Goal: Information Seeking & Learning: Learn about a topic

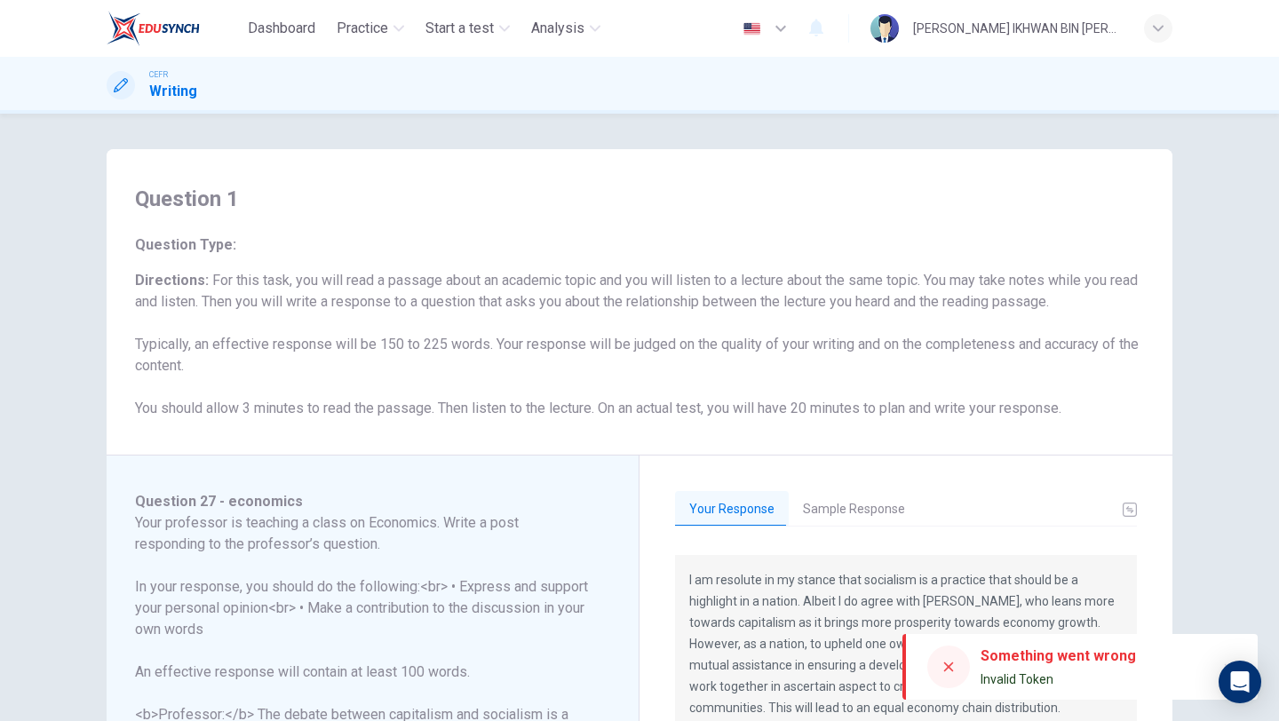
click at [159, 25] on img at bounding box center [153, 29] width 93 height 36
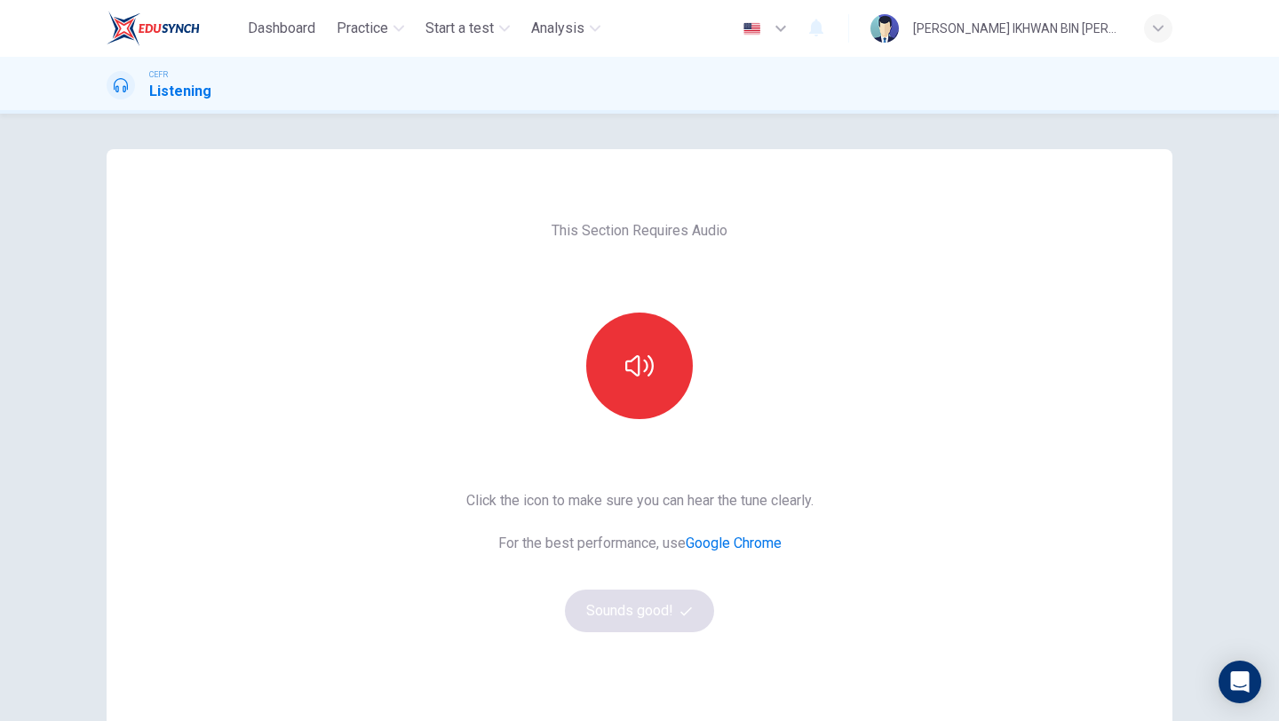
click at [718, 115] on div "This Section Requires Audio Click the icon to make sure you can hear the tune c…" at bounding box center [639, 418] width 1279 height 608
click at [646, 341] on button "button" at bounding box center [639, 366] width 107 height 107
drag, startPoint x: 790, startPoint y: 107, endPoint x: 702, endPoint y: 145, distance: 95.5
click at [702, 145] on div "Dashboard Practice Start a test Analysis English en ​ [PERSON_NAME] BIN [PERSON…" at bounding box center [639, 360] width 1279 height 721
click at [637, 619] on button "Sounds good!" at bounding box center [639, 611] width 149 height 43
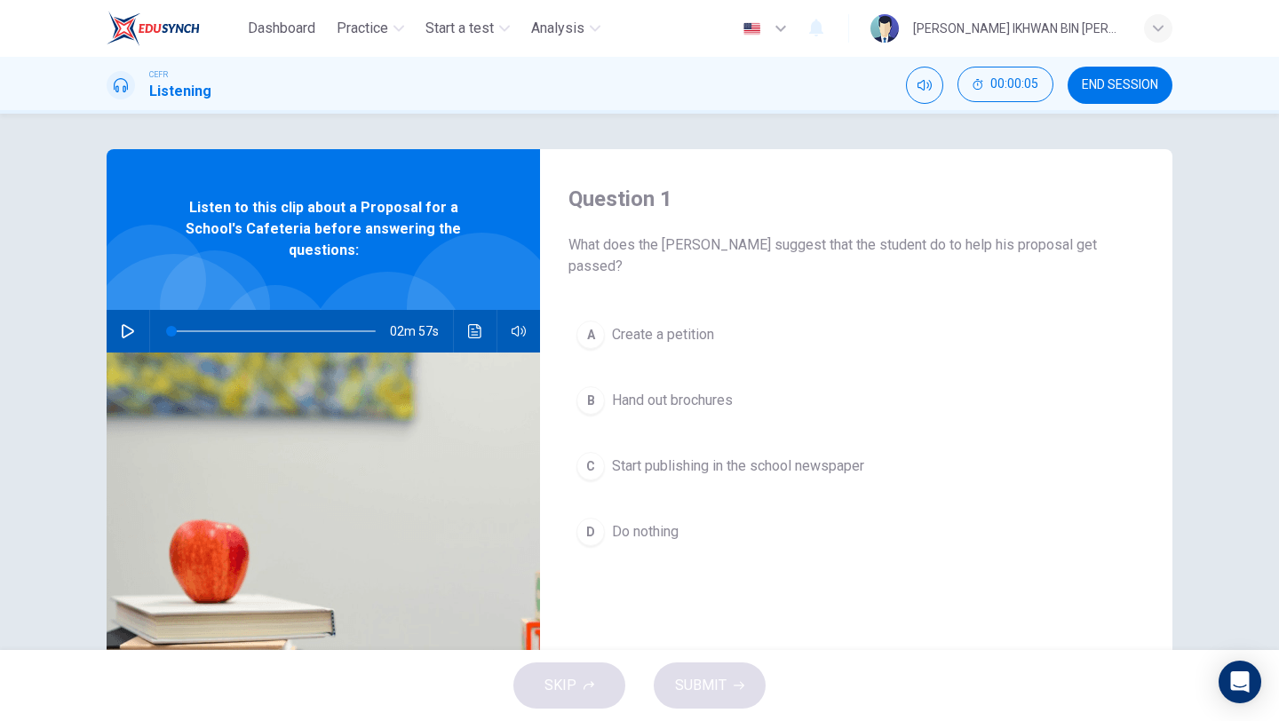
click at [122, 324] on icon "button" at bounding box center [128, 331] width 12 height 14
drag, startPoint x: 176, startPoint y: 316, endPoint x: 124, endPoint y: 314, distance: 51.5
click at [124, 314] on div "02m 57s" at bounding box center [323, 331] width 433 height 43
click at [703, 456] on button "C Start publishing in the school newspaper" at bounding box center [856, 466] width 576 height 44
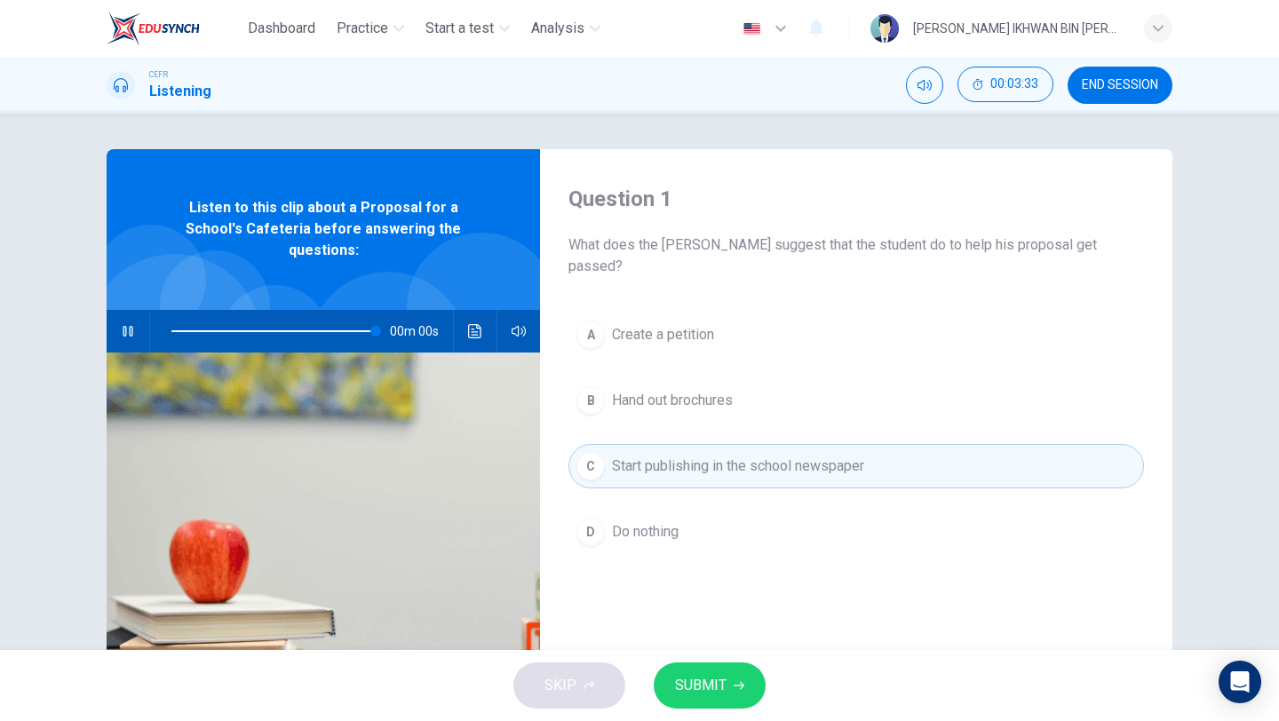
type input "0"
click at [734, 685] on icon "button" at bounding box center [739, 686] width 11 height 8
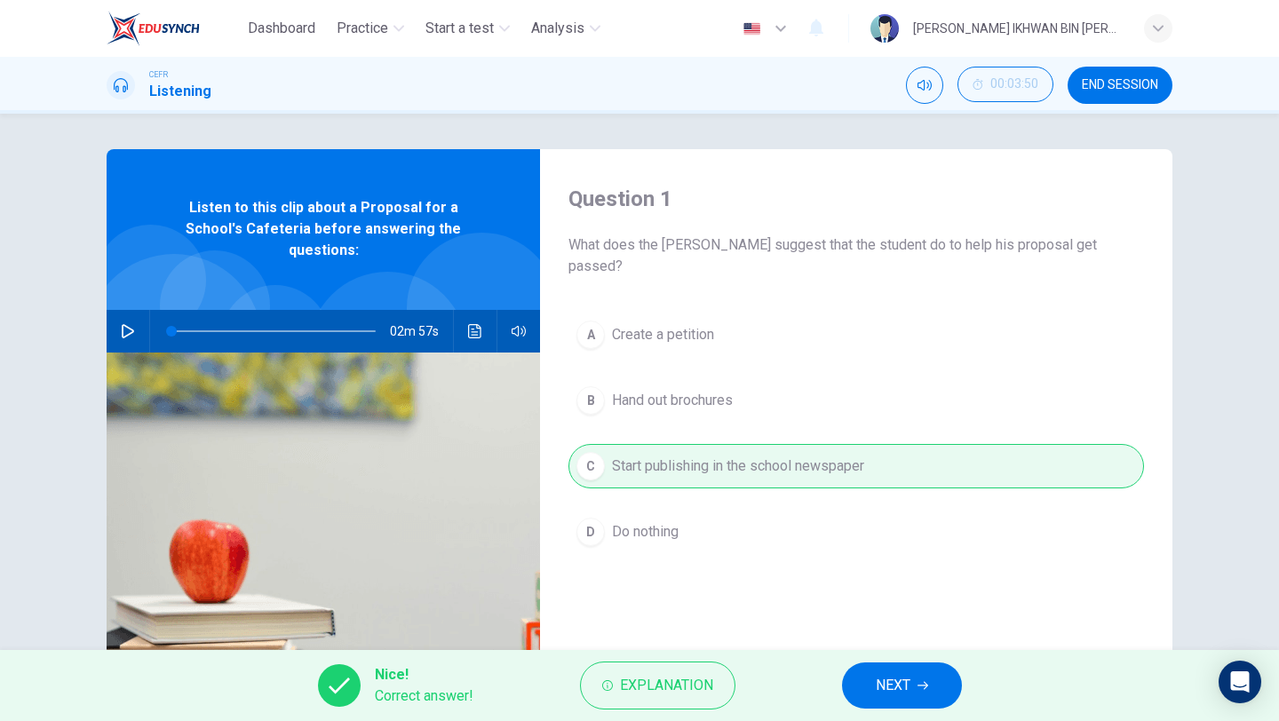
click at [887, 692] on span "NEXT" at bounding box center [893, 685] width 35 height 25
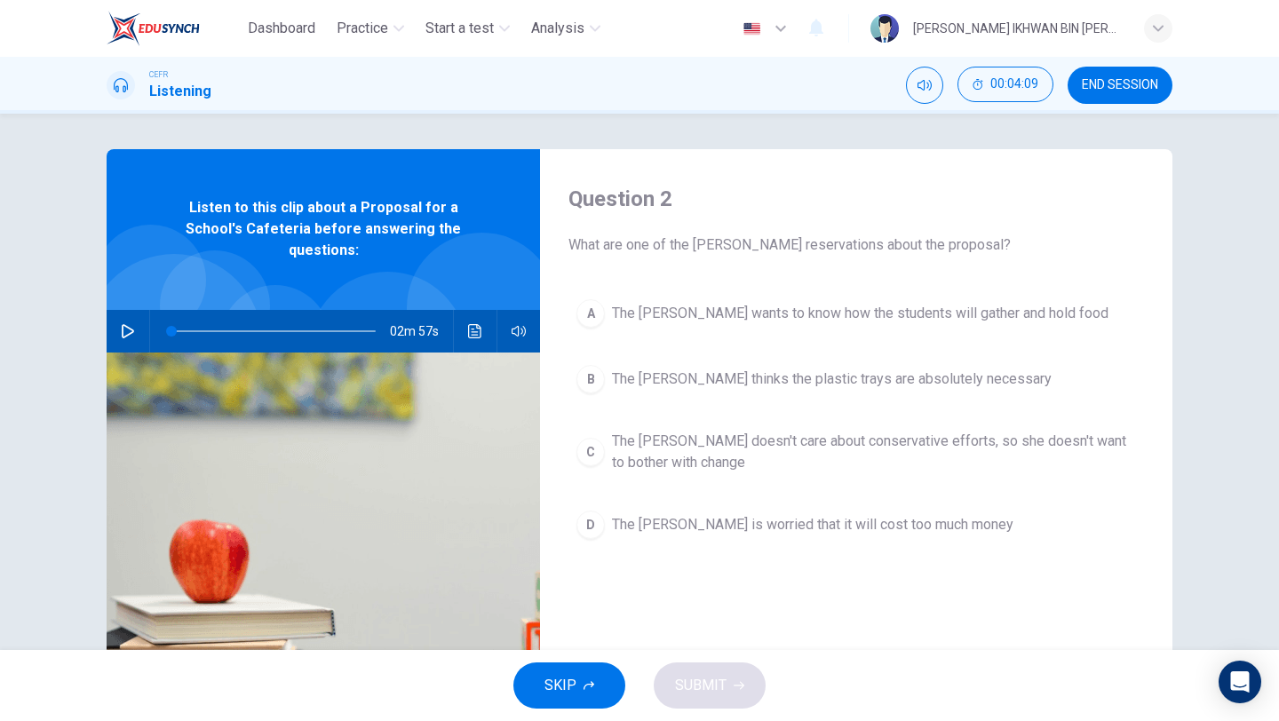
click at [656, 330] on button "A The dean wants to know how the students will gather and hold food" at bounding box center [856, 313] width 576 height 44
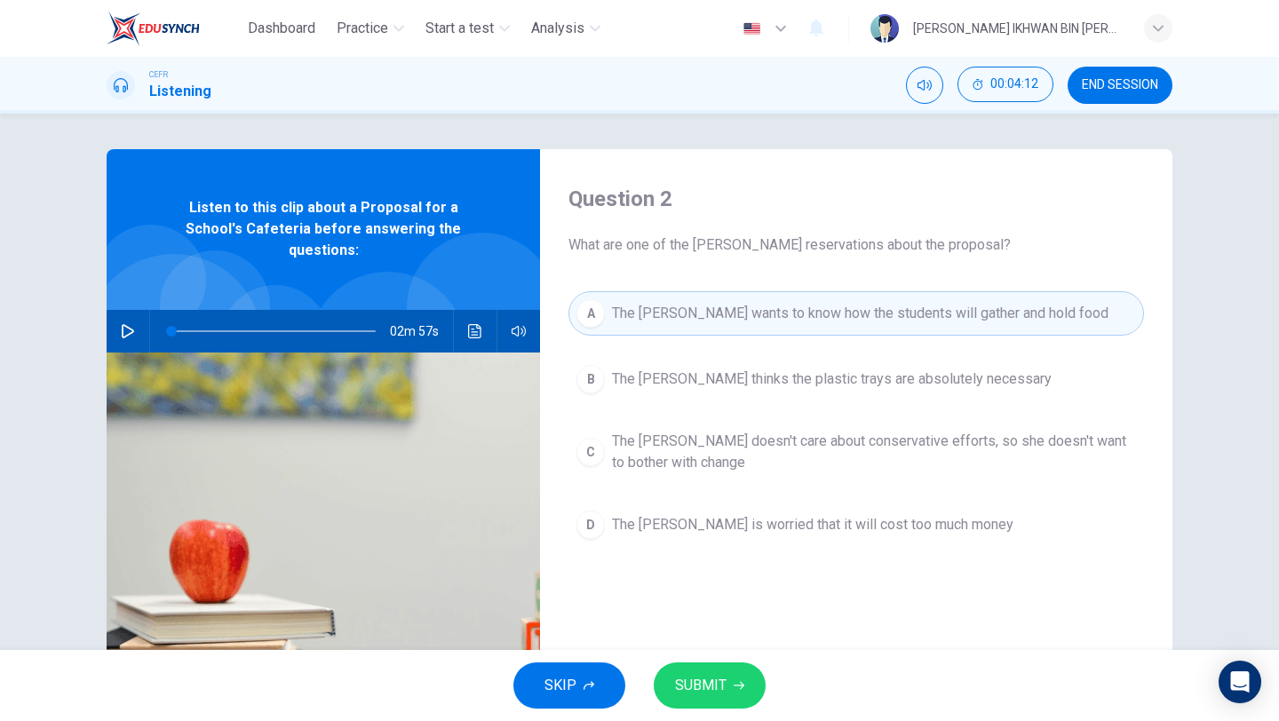
click at [720, 697] on span "SUBMIT" at bounding box center [701, 685] width 52 height 25
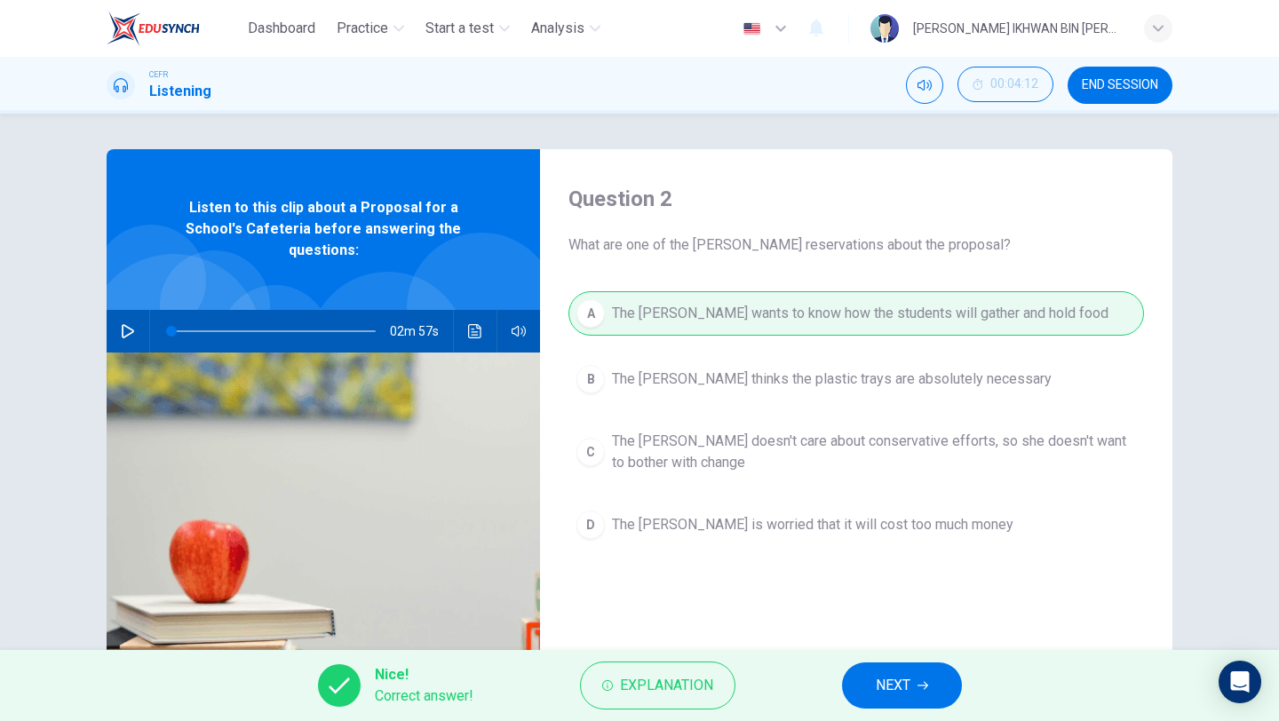
click at [879, 677] on span "NEXT" at bounding box center [893, 685] width 35 height 25
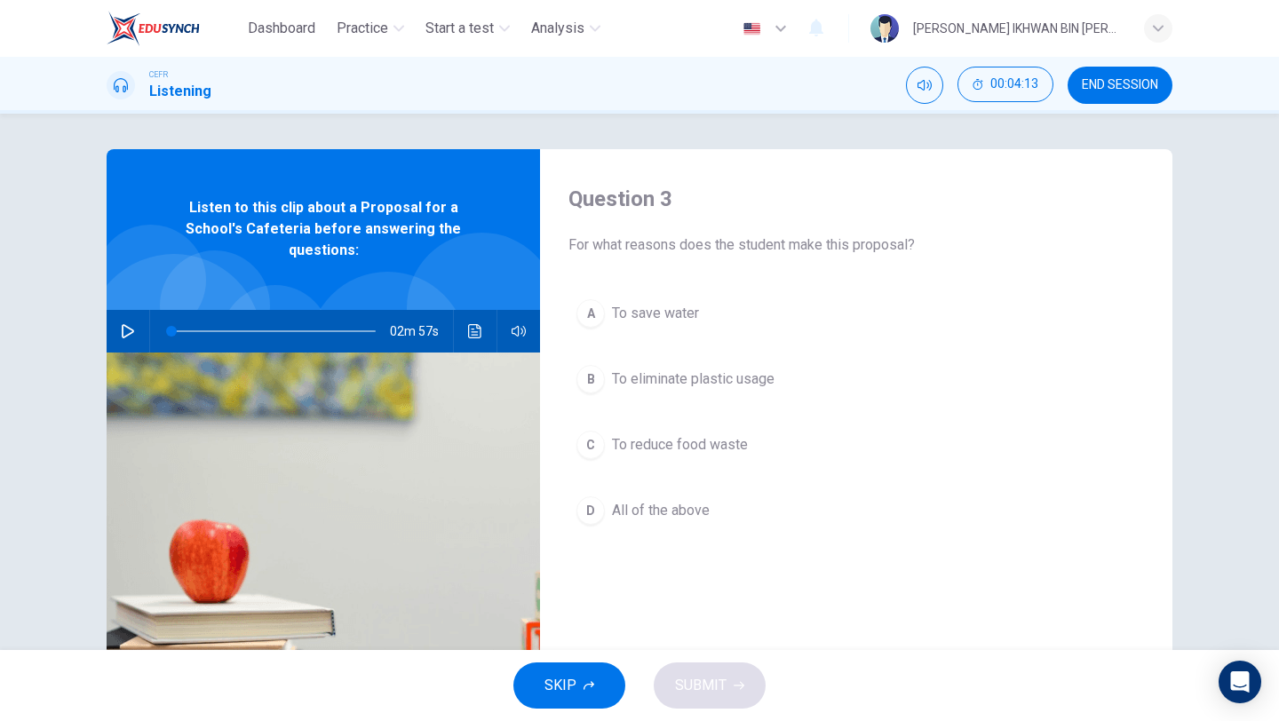
click at [677, 312] on span "To save water" at bounding box center [655, 313] width 87 height 21
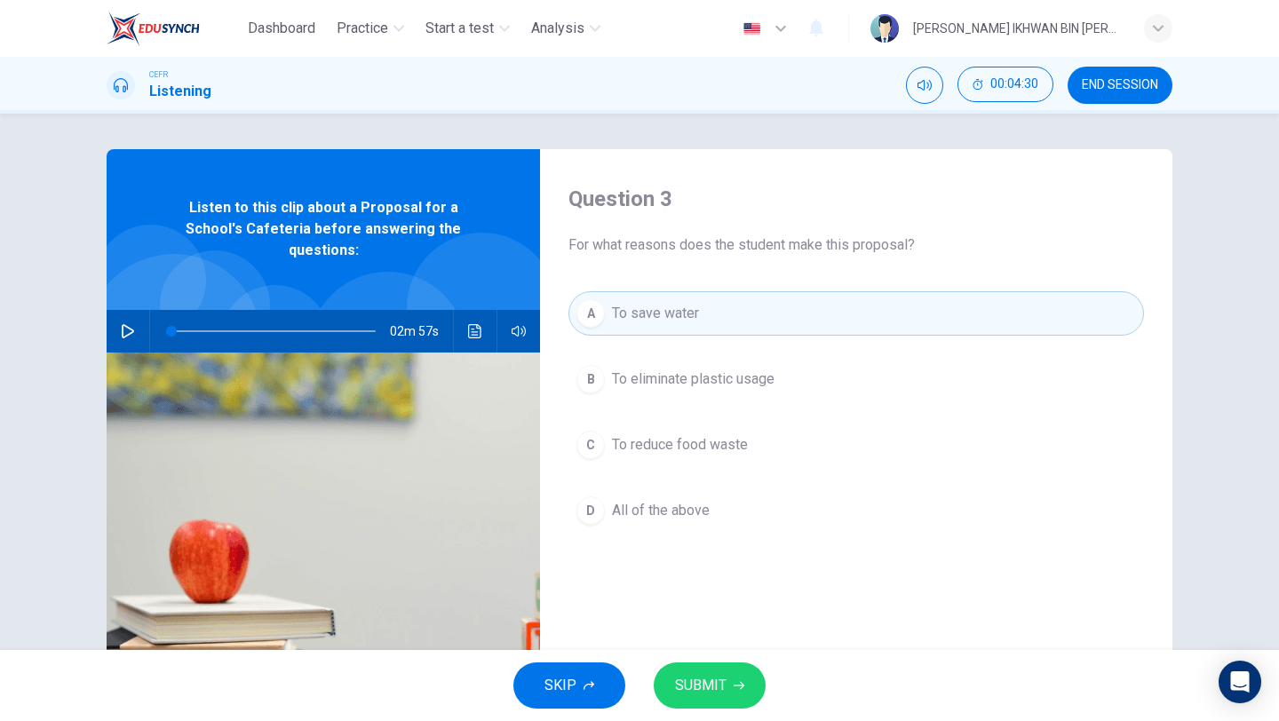
click at [747, 700] on button "SUBMIT" at bounding box center [710, 686] width 112 height 46
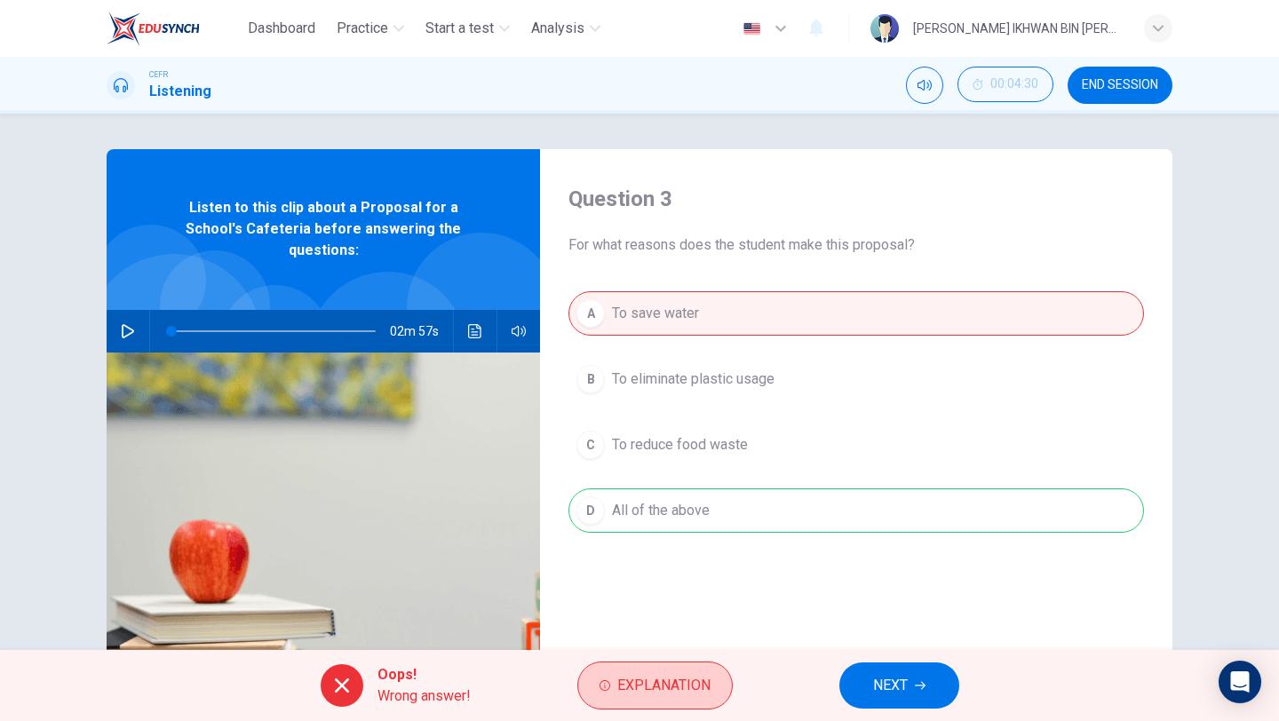
click at [607, 690] on icon "button" at bounding box center [605, 685] width 11 height 11
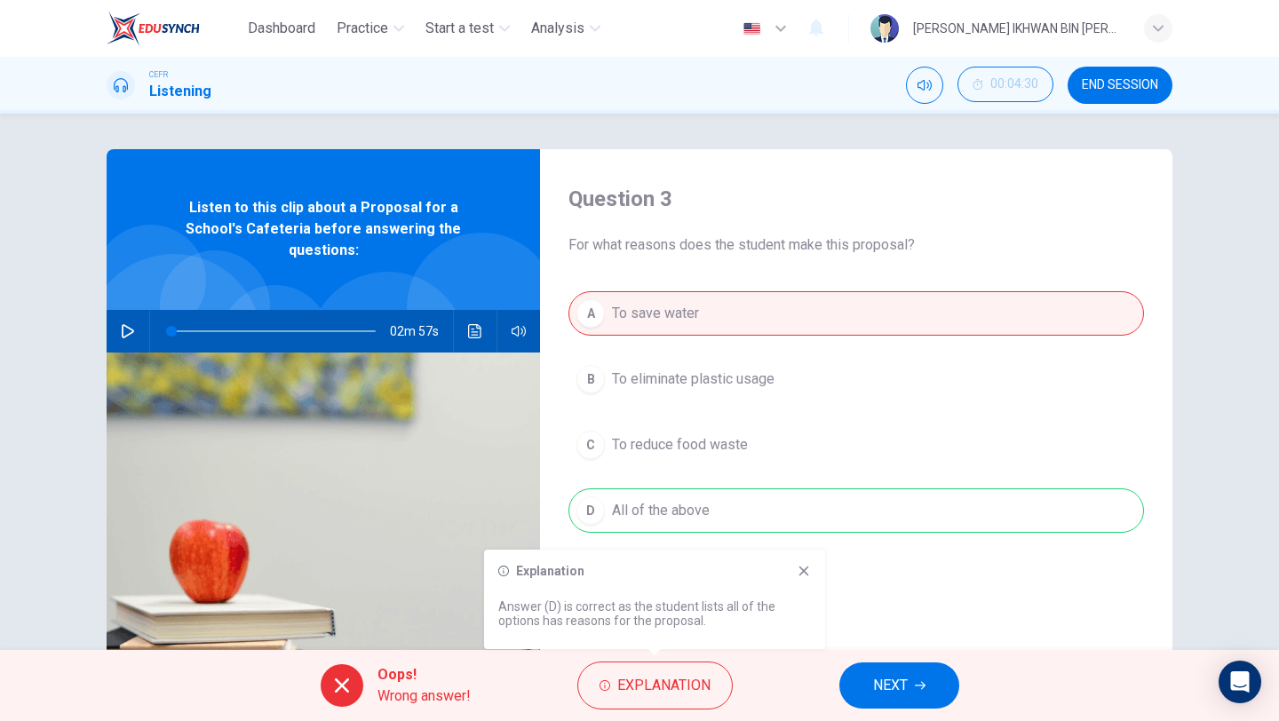
click at [791, 566] on div "Explanation" at bounding box center [654, 571] width 313 height 14
click at [799, 562] on div "Explanation Answer (D) is correct as the student lists all of the options has r…" at bounding box center [654, 599] width 341 height 99
click at [910, 700] on button "NEXT" at bounding box center [899, 686] width 120 height 46
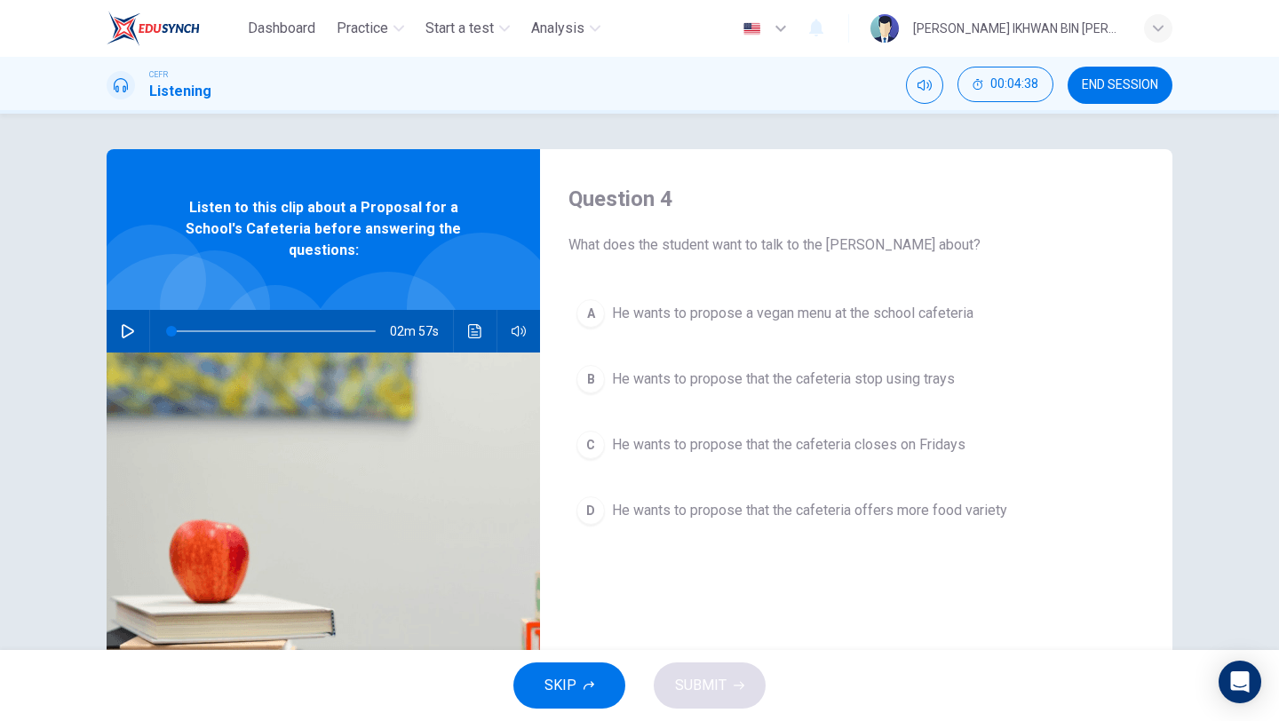
click at [750, 384] on span "He wants to propose that the cafeteria stop using trays" at bounding box center [783, 379] width 343 height 21
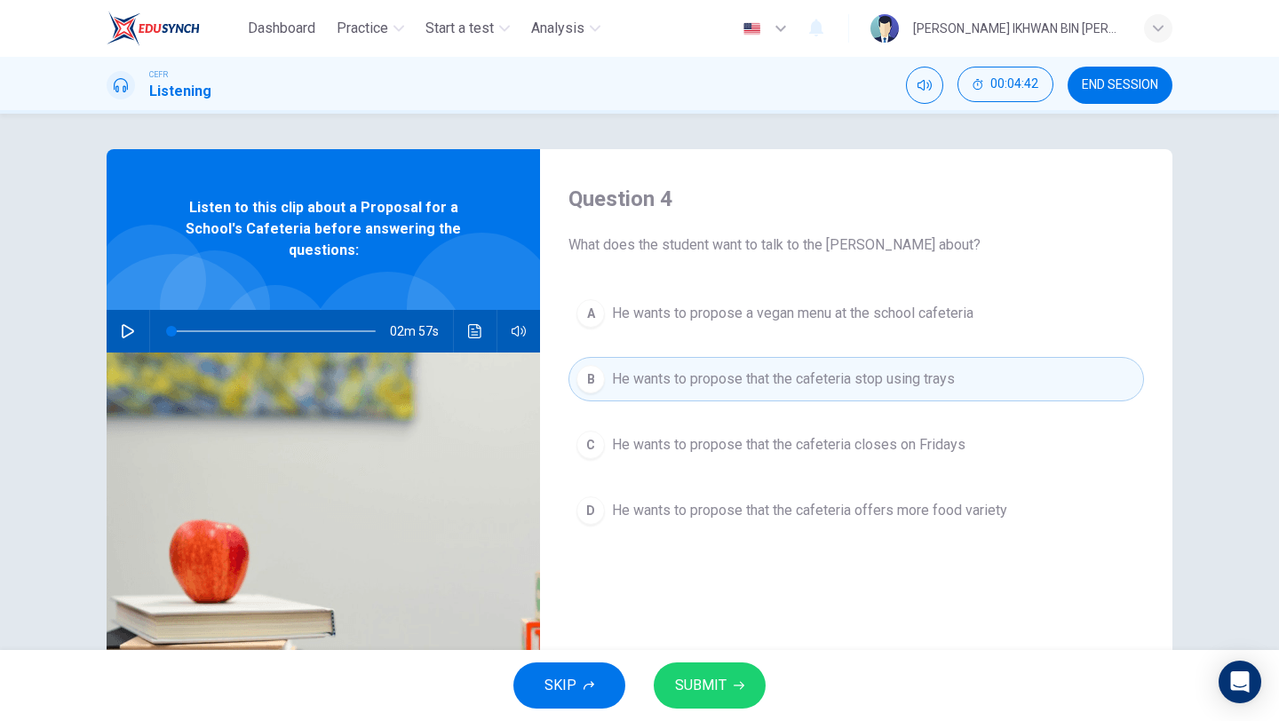
click at [738, 693] on button "SUBMIT" at bounding box center [710, 686] width 112 height 46
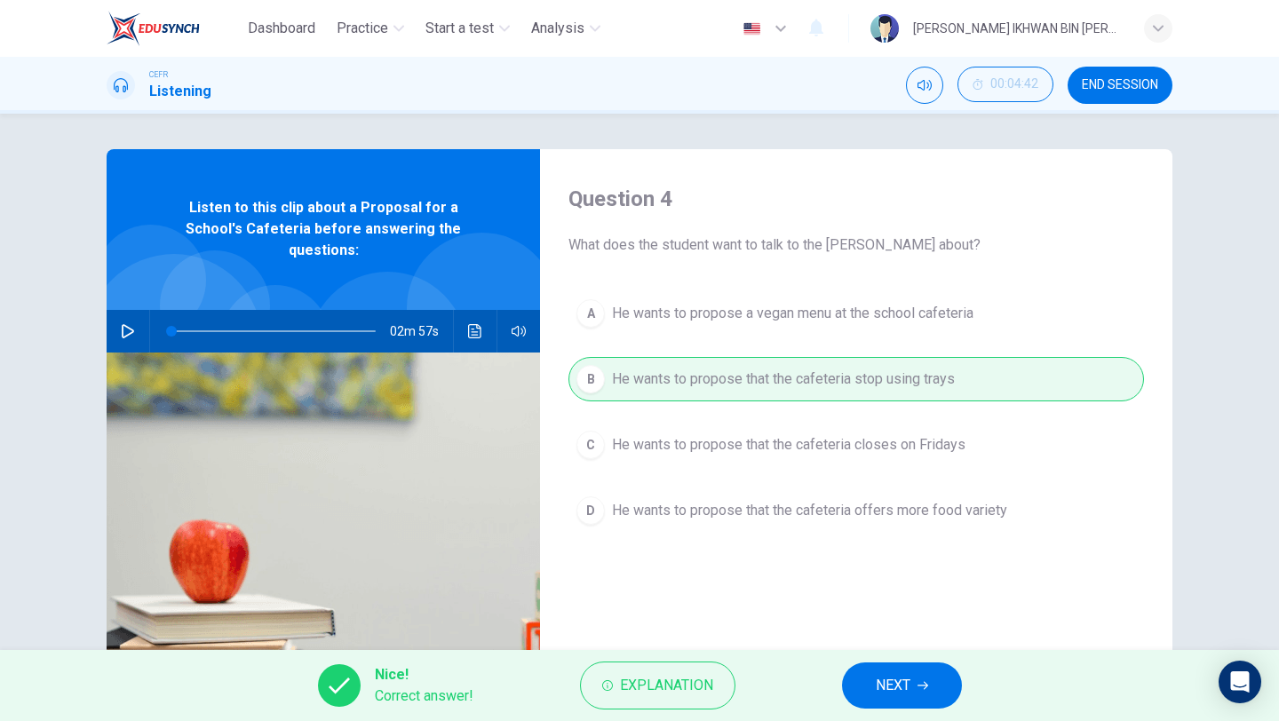
click at [874, 683] on button "NEXT" at bounding box center [902, 686] width 120 height 46
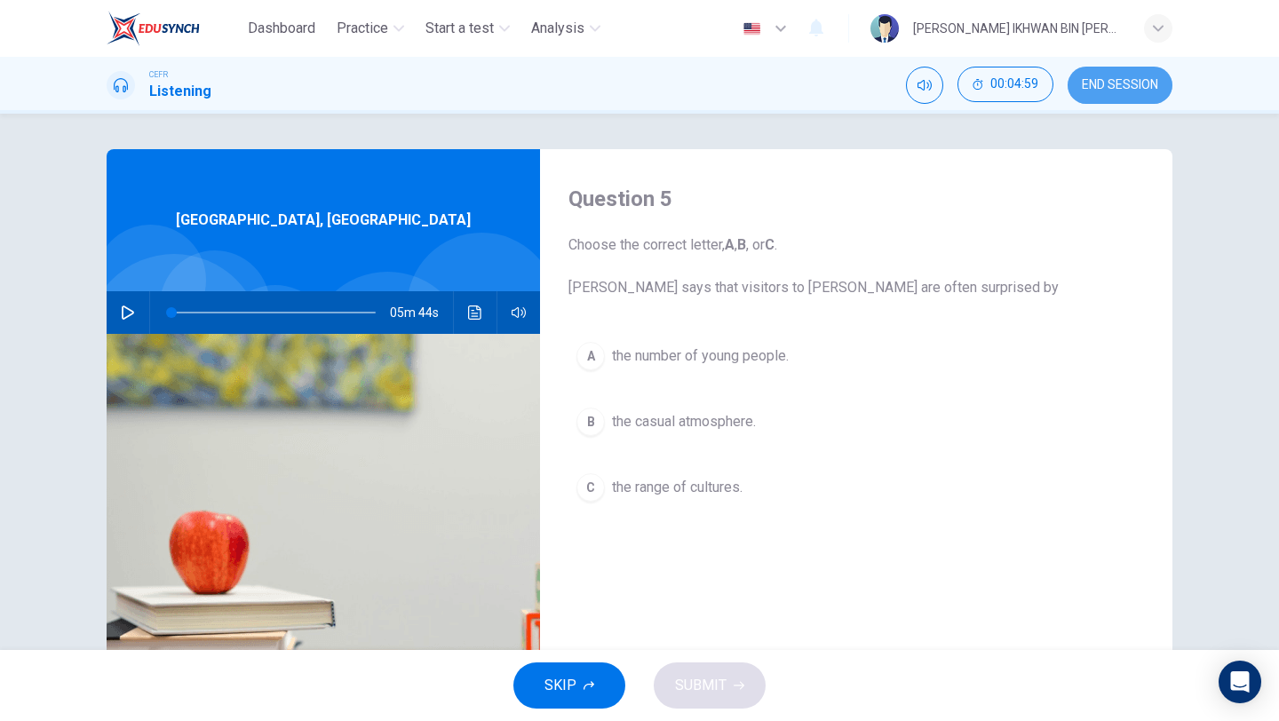
drag, startPoint x: 1123, startPoint y: 99, endPoint x: 1086, endPoint y: 102, distance: 36.5
click at [1086, 102] on button "END SESSION" at bounding box center [1120, 85] width 105 height 37
click at [1101, 78] on span "END SESSION" at bounding box center [1120, 85] width 76 height 14
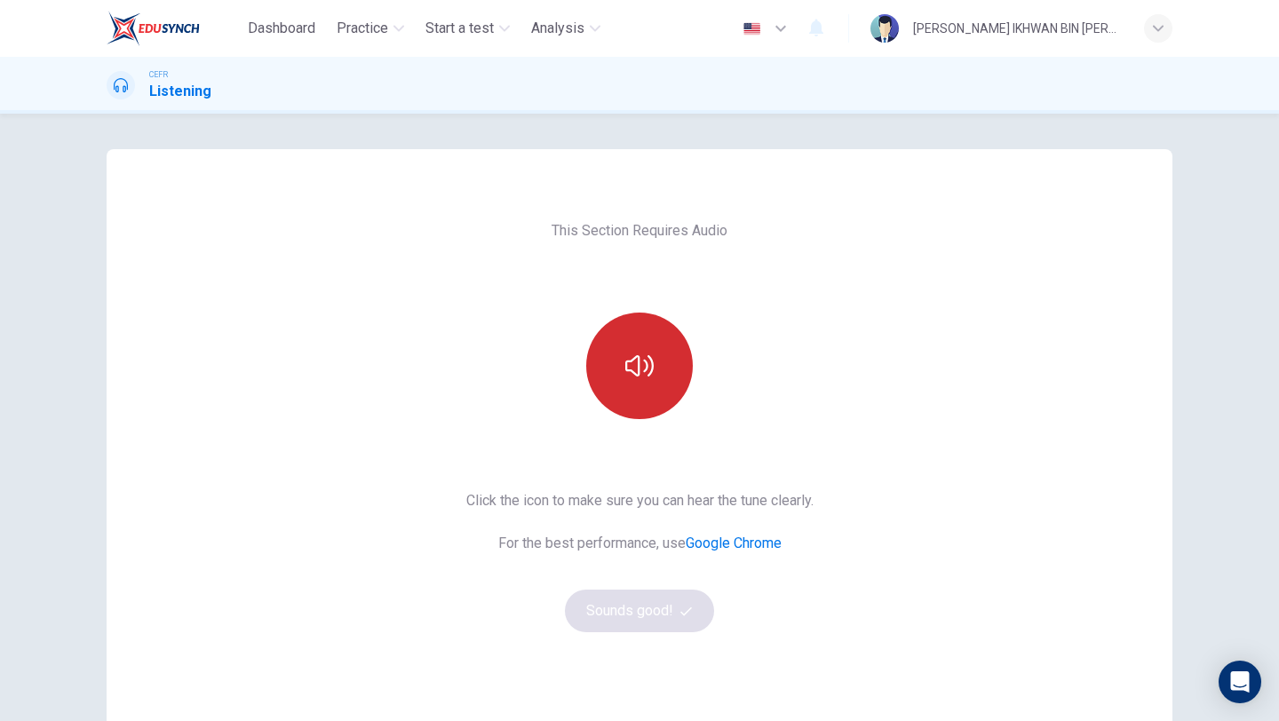
click at [630, 386] on button "button" at bounding box center [639, 366] width 107 height 107
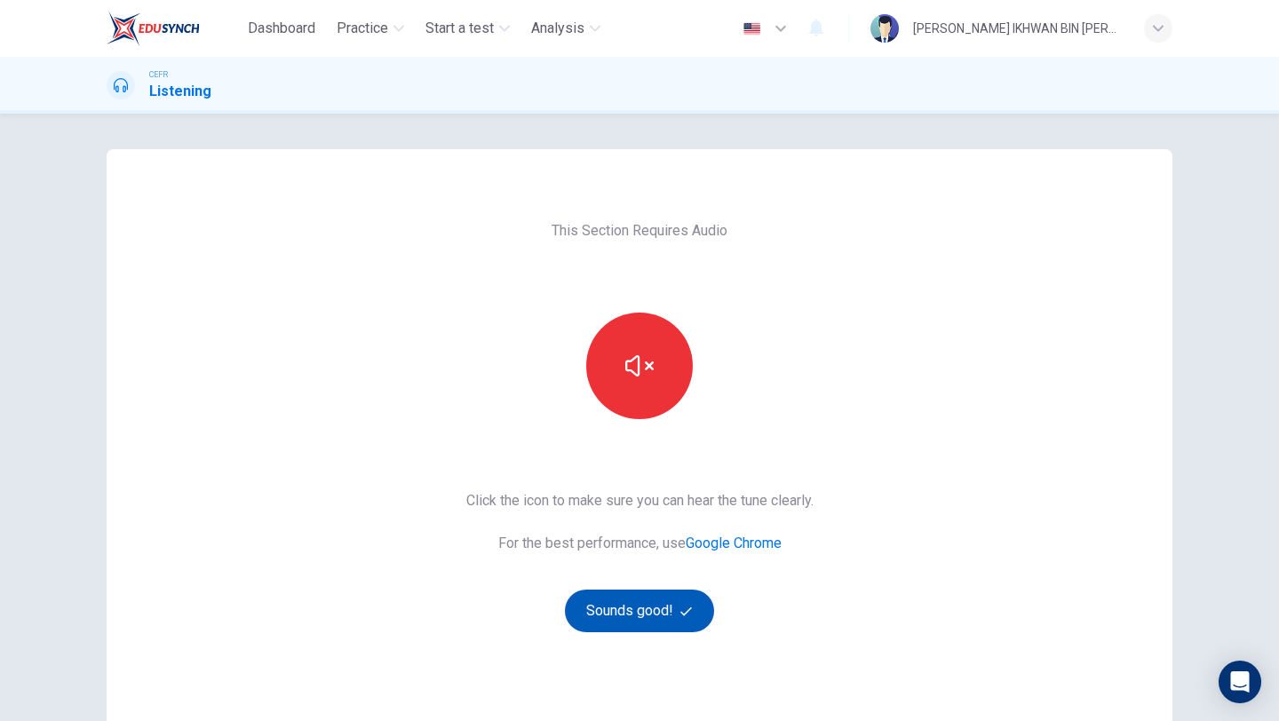
click at [620, 614] on button "Sounds good!" at bounding box center [639, 611] width 149 height 43
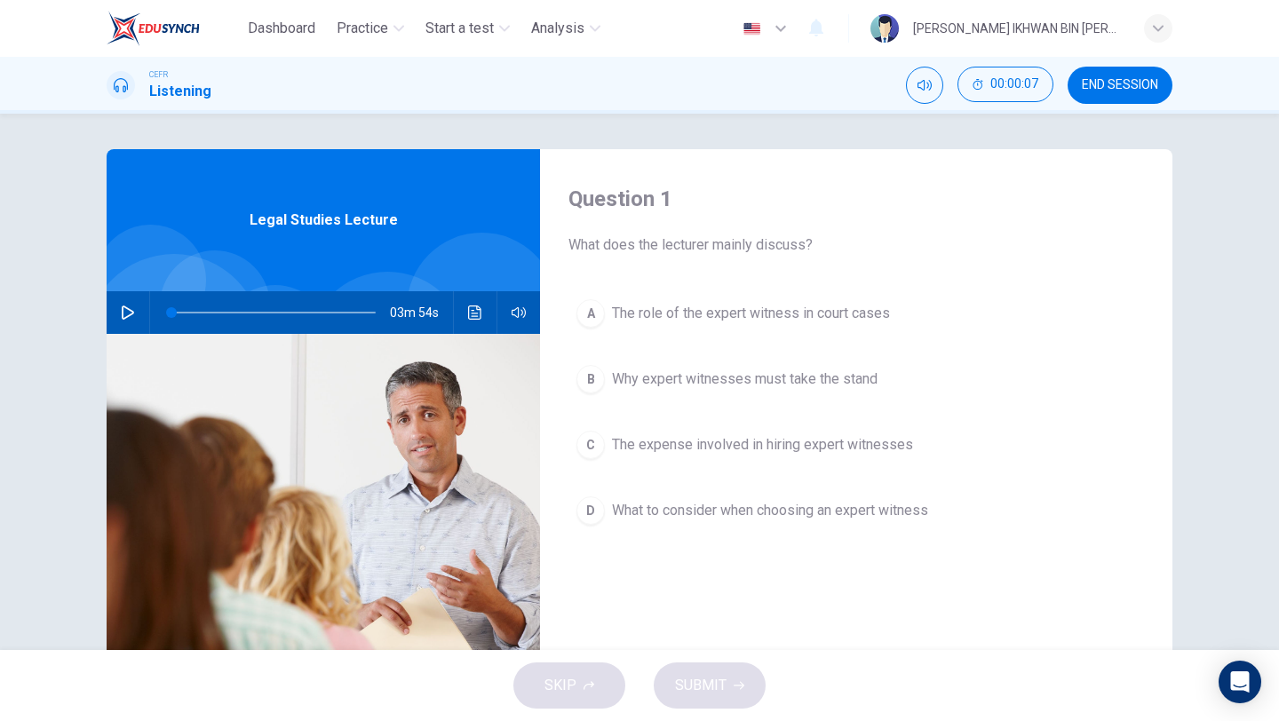
click at [128, 312] on icon "button" at bounding box center [128, 313] width 12 height 14
type input "0"
click at [721, 314] on span "The role of the expert witness in court cases" at bounding box center [751, 313] width 278 height 21
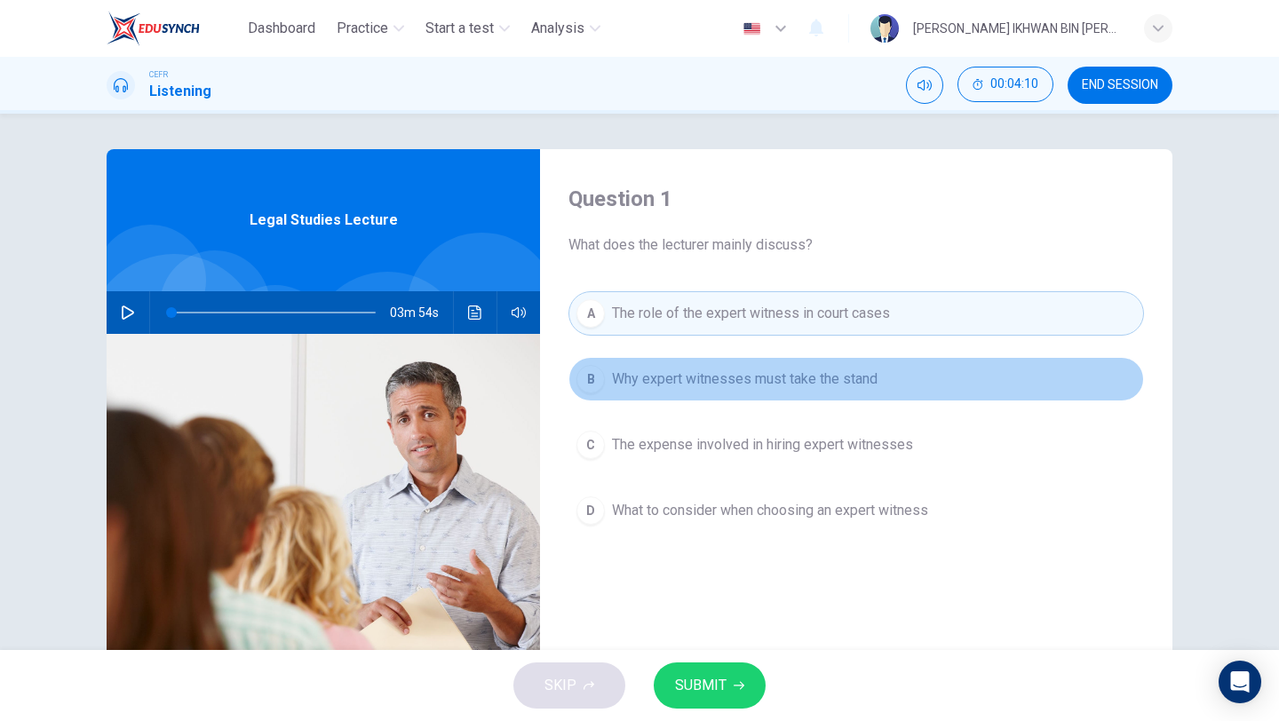
click at [726, 394] on button "B Why expert witnesses must take the stand" at bounding box center [856, 379] width 576 height 44
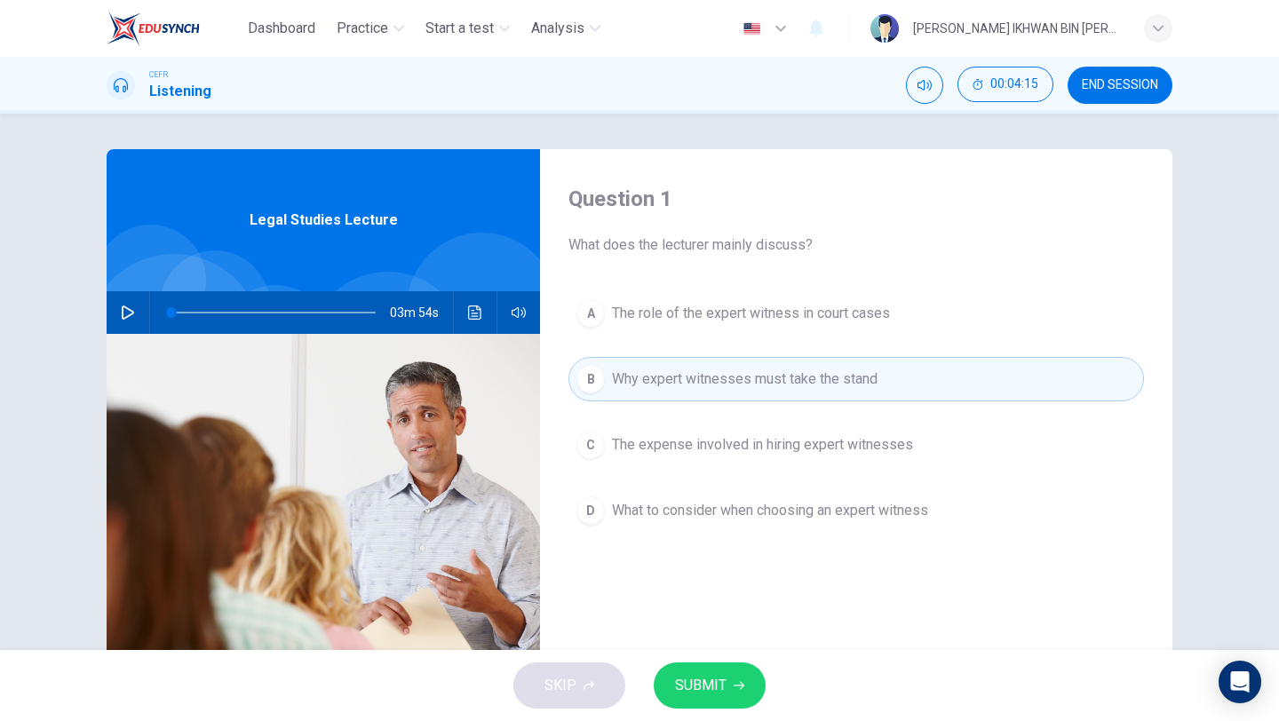
click at [692, 330] on button "A The role of the expert witness in court cases" at bounding box center [856, 313] width 576 height 44
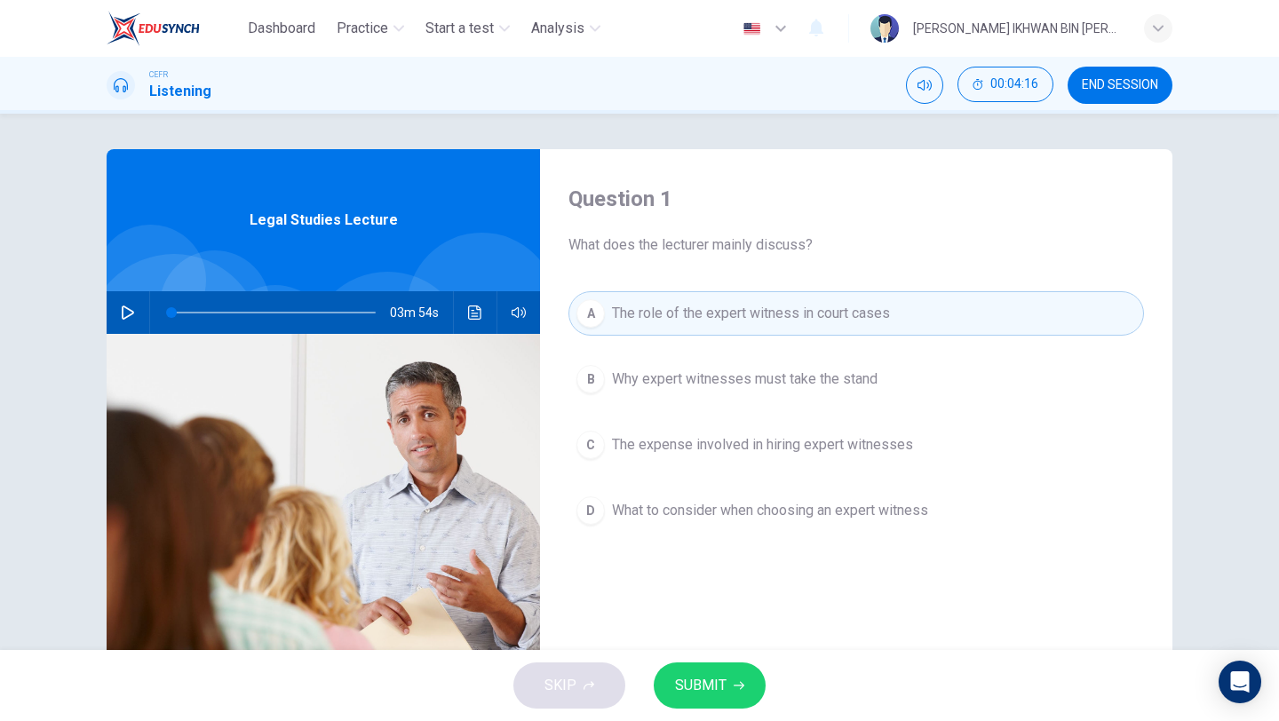
click at [690, 711] on div "SKIP SUBMIT" at bounding box center [639, 685] width 1279 height 71
click at [708, 677] on span "SUBMIT" at bounding box center [701, 685] width 52 height 25
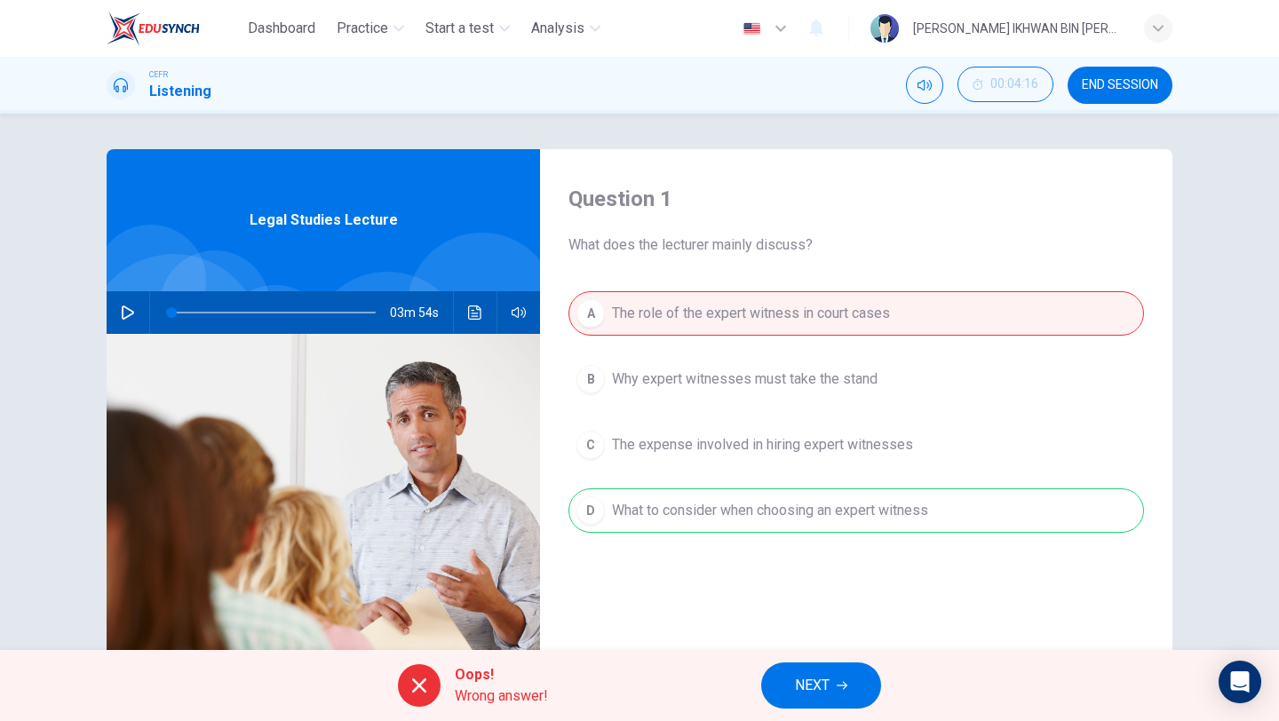
click at [813, 702] on button "NEXT" at bounding box center [821, 686] width 120 height 46
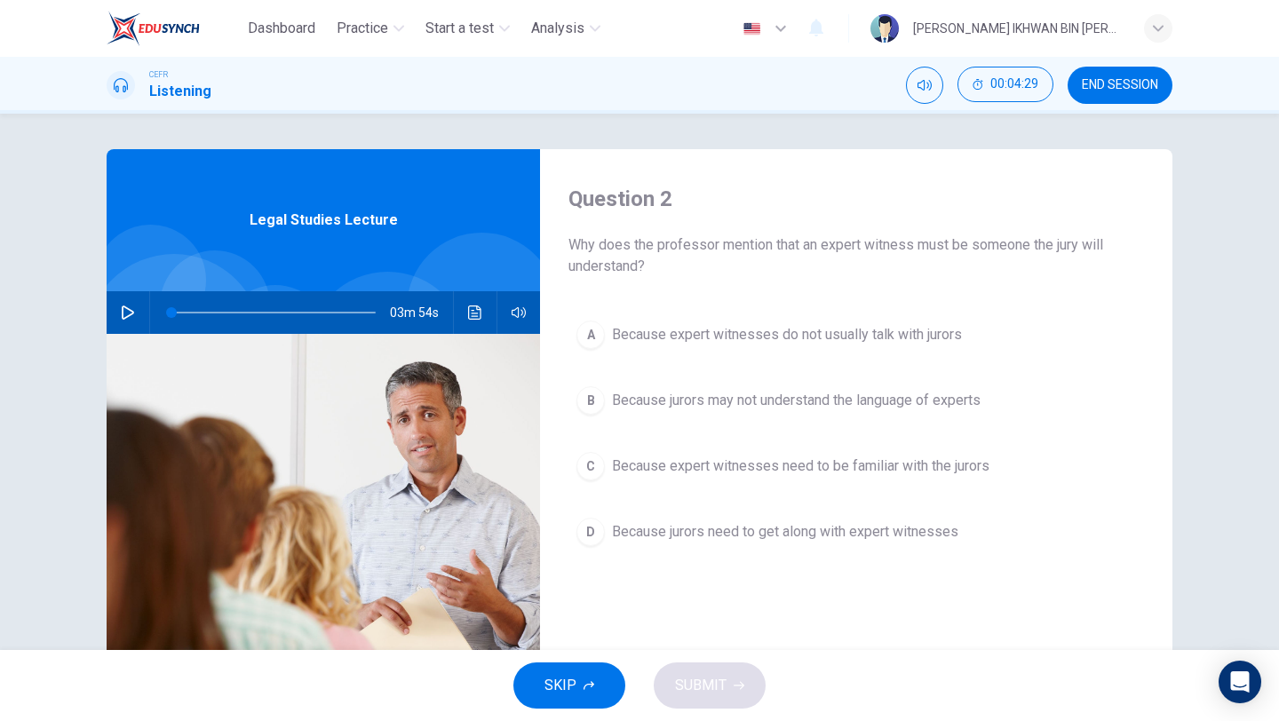
click at [767, 544] on button "D Because jurors need to get along with expert witnesses" at bounding box center [856, 532] width 576 height 44
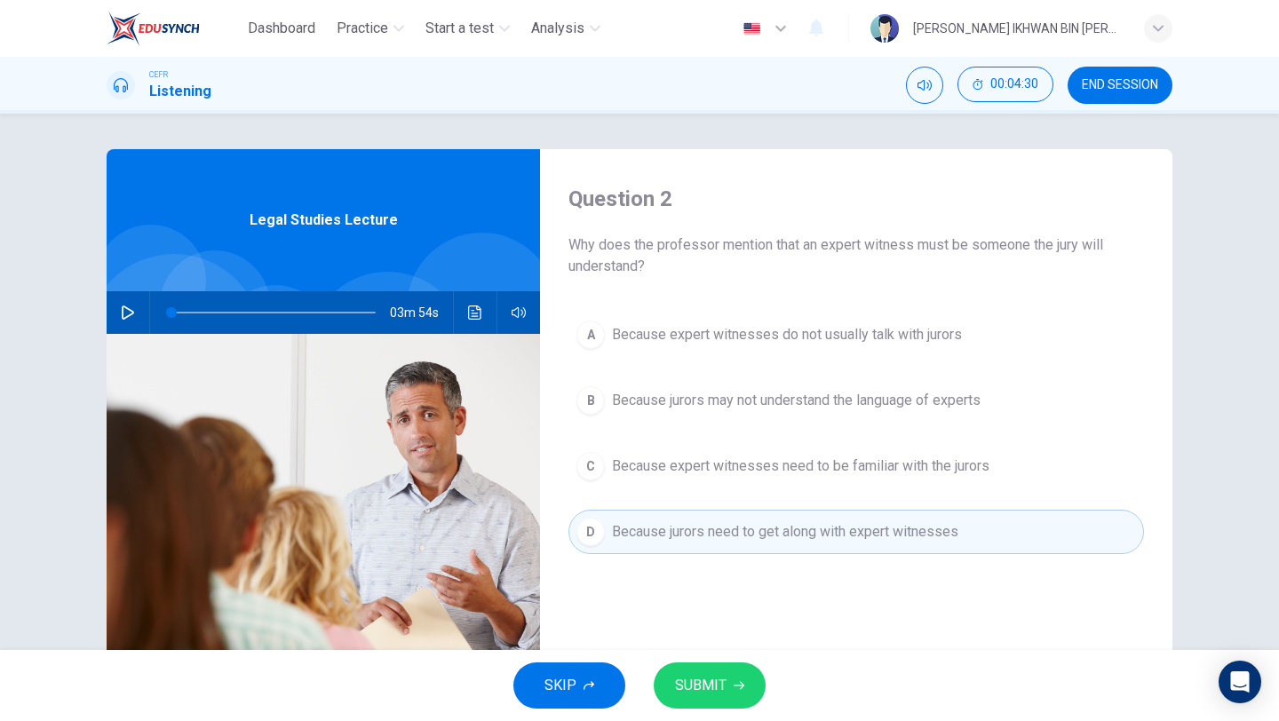
click at [727, 679] on button "SUBMIT" at bounding box center [710, 686] width 112 height 46
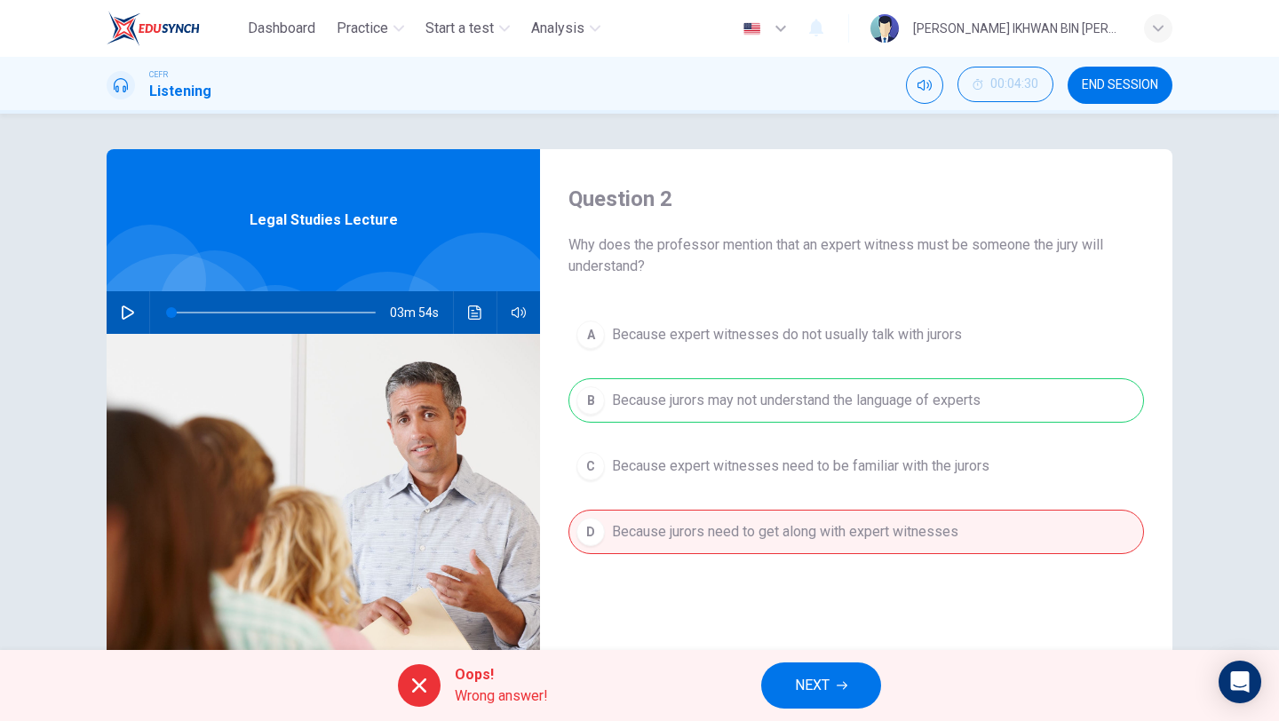
click at [782, 680] on button "NEXT" at bounding box center [821, 686] width 120 height 46
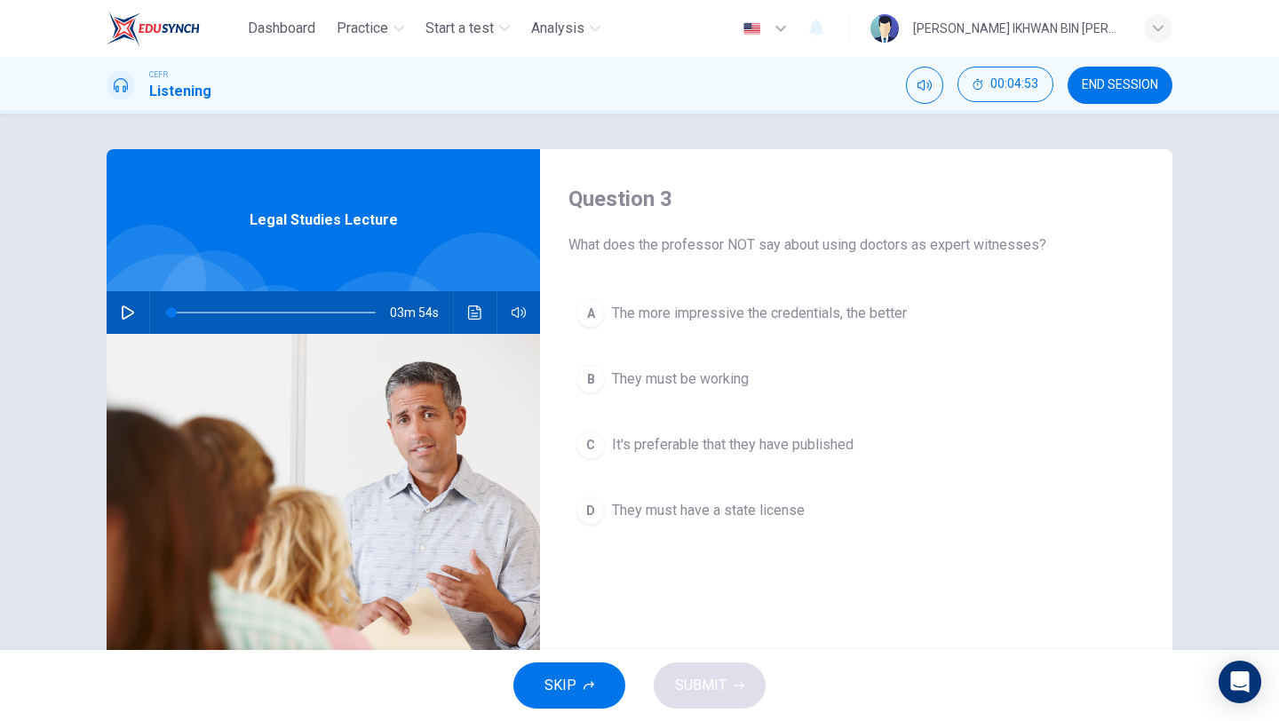
click at [679, 384] on span "They must be working" at bounding box center [680, 379] width 137 height 21
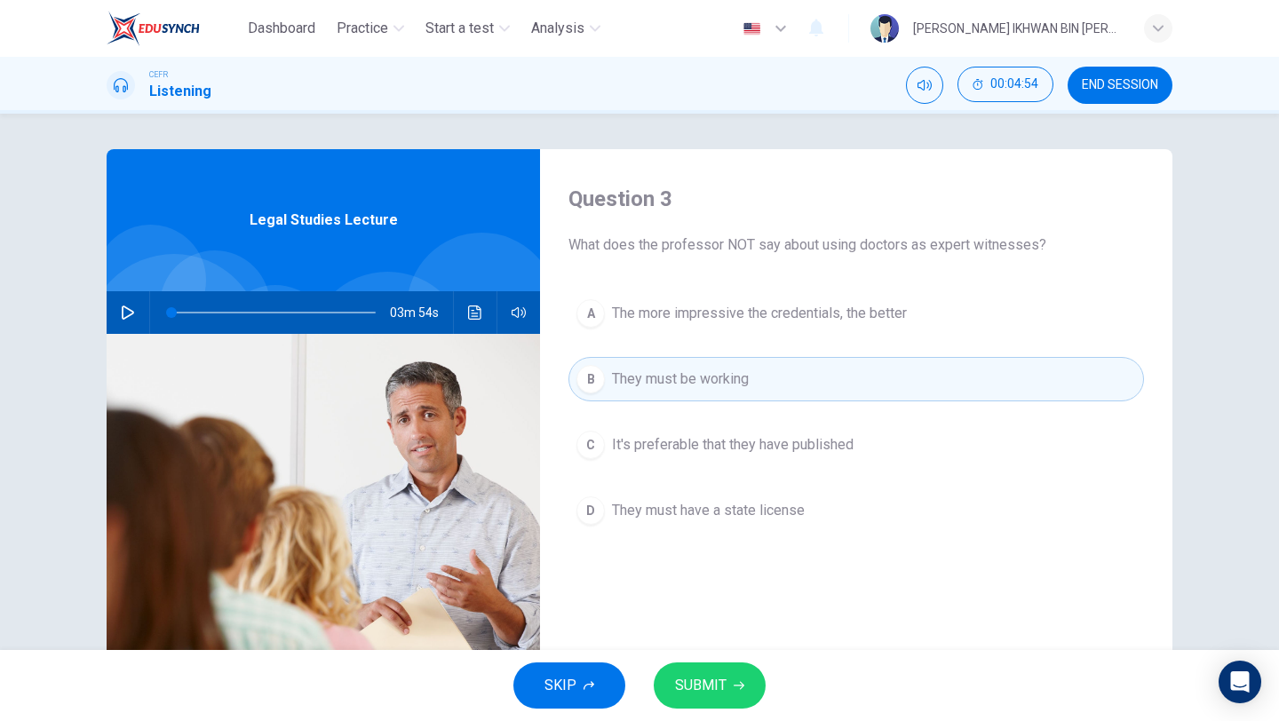
click at [680, 681] on span "SUBMIT" at bounding box center [701, 685] width 52 height 25
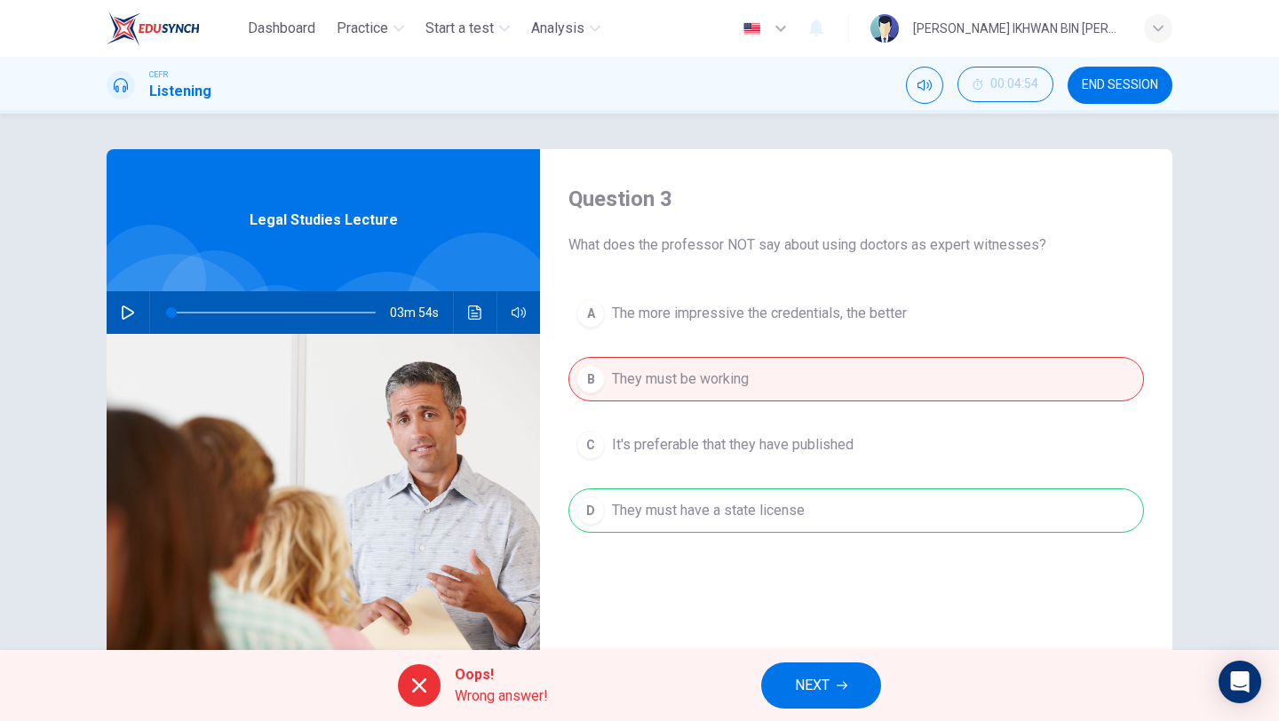
click at [777, 682] on button "NEXT" at bounding box center [821, 686] width 120 height 46
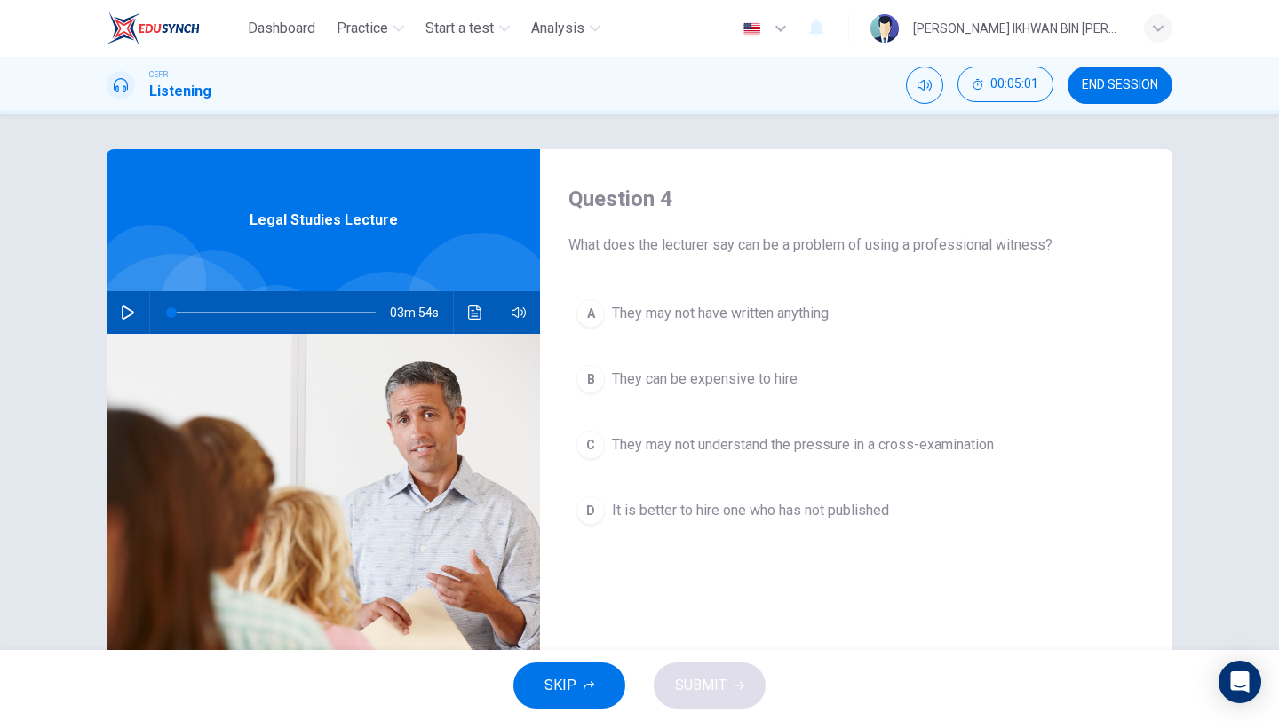
click at [776, 379] on span "They can be expensive to hire" at bounding box center [705, 379] width 186 height 21
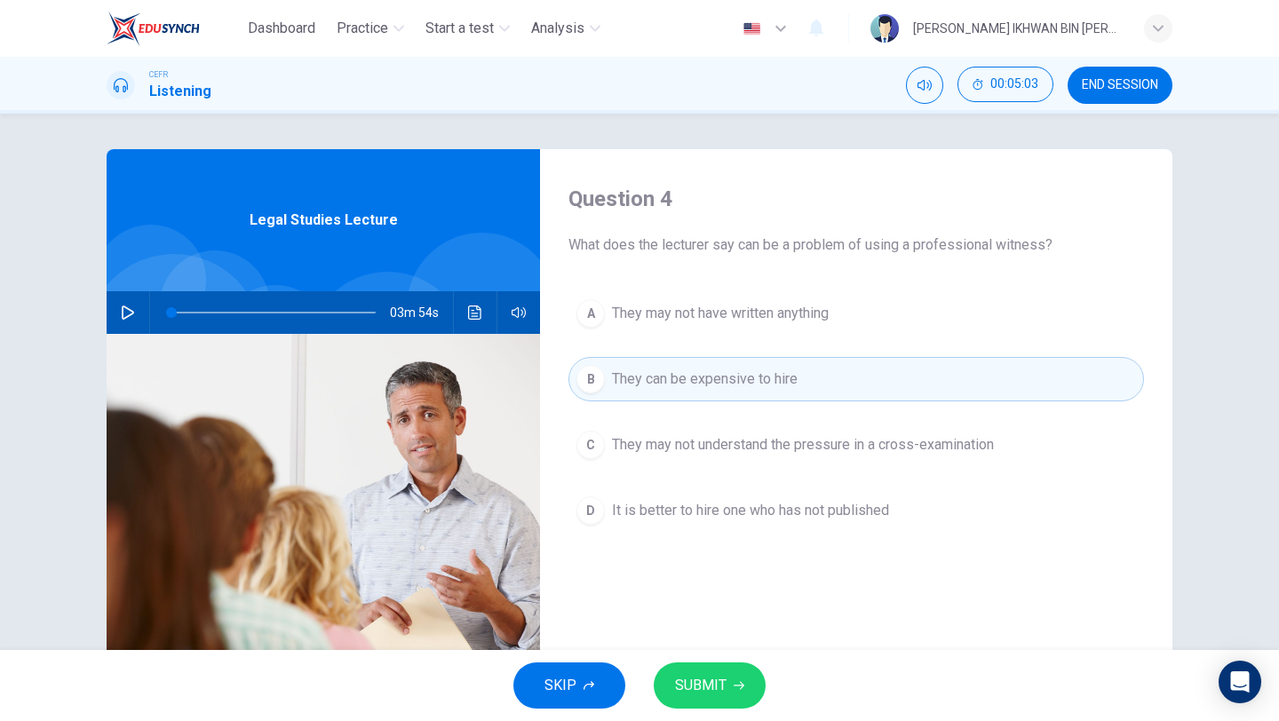
click at [741, 695] on button "SUBMIT" at bounding box center [710, 686] width 112 height 46
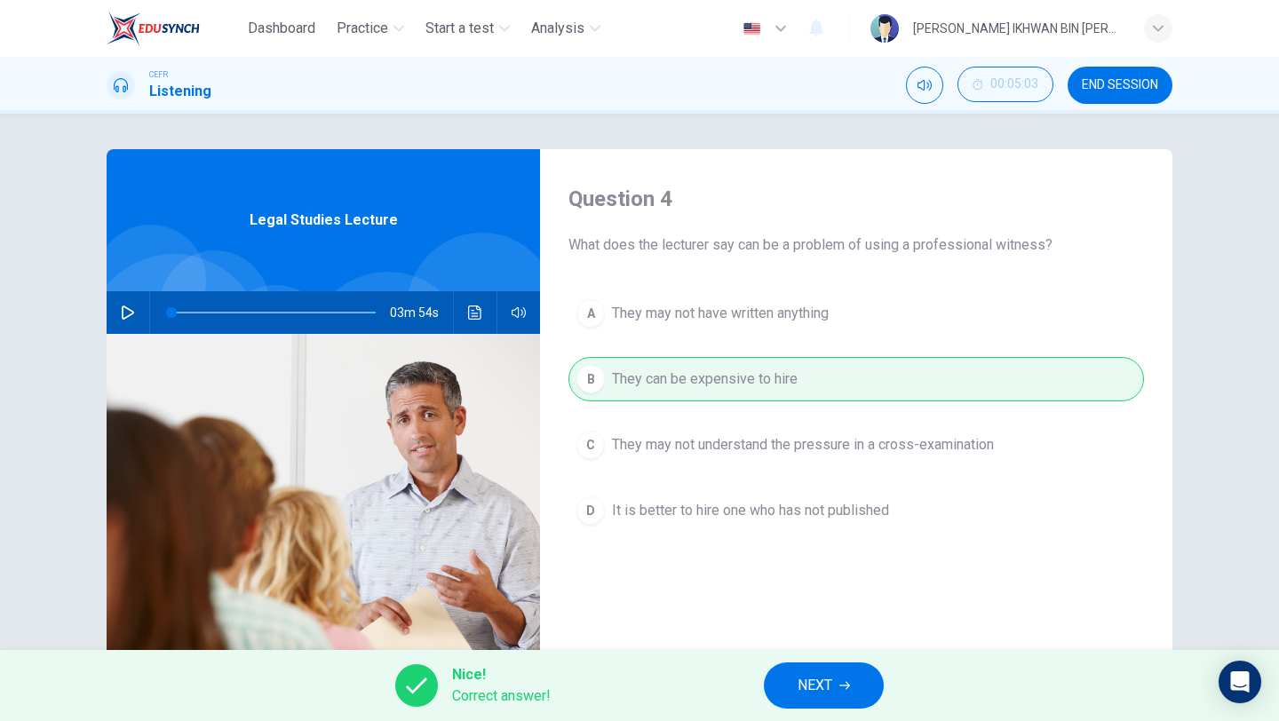
click at [824, 693] on span "NEXT" at bounding box center [815, 685] width 35 height 25
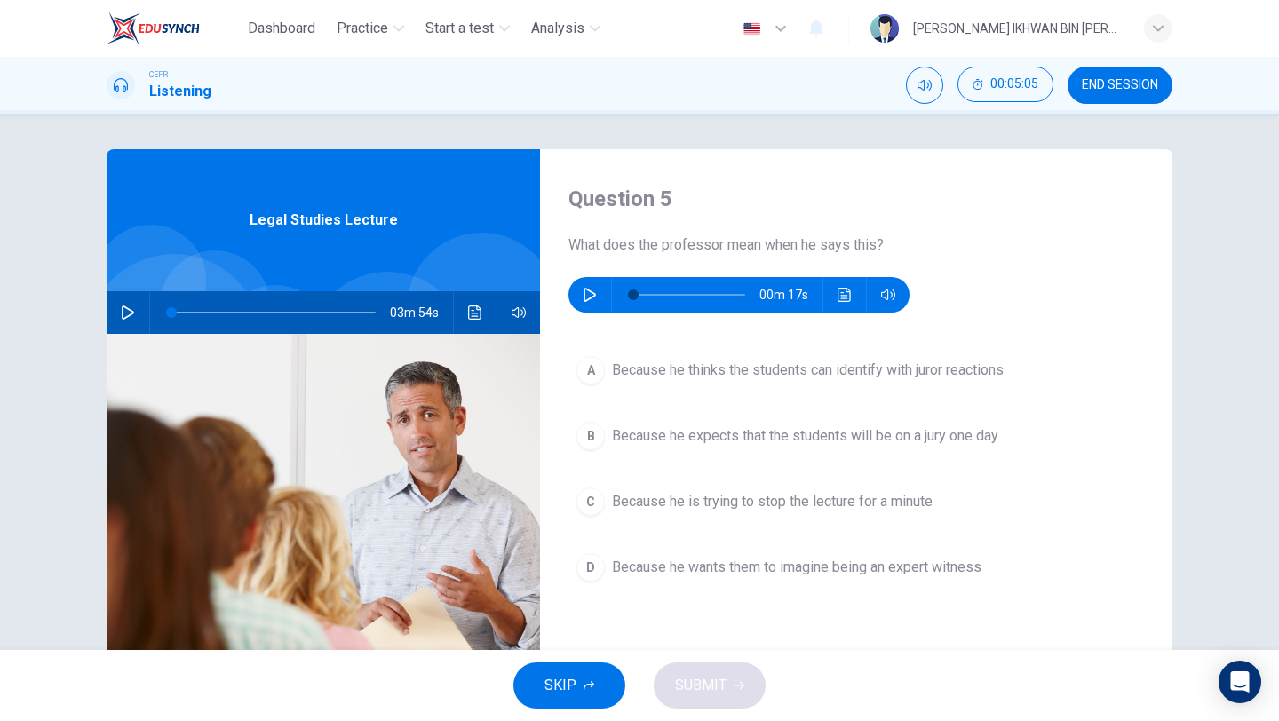
click at [592, 303] on button "button" at bounding box center [590, 295] width 28 height 36
click at [584, 298] on icon "button" at bounding box center [590, 295] width 12 height 14
type input "0"
click at [723, 566] on span "Because he wants them to imagine being an expert witness" at bounding box center [797, 567] width 370 height 21
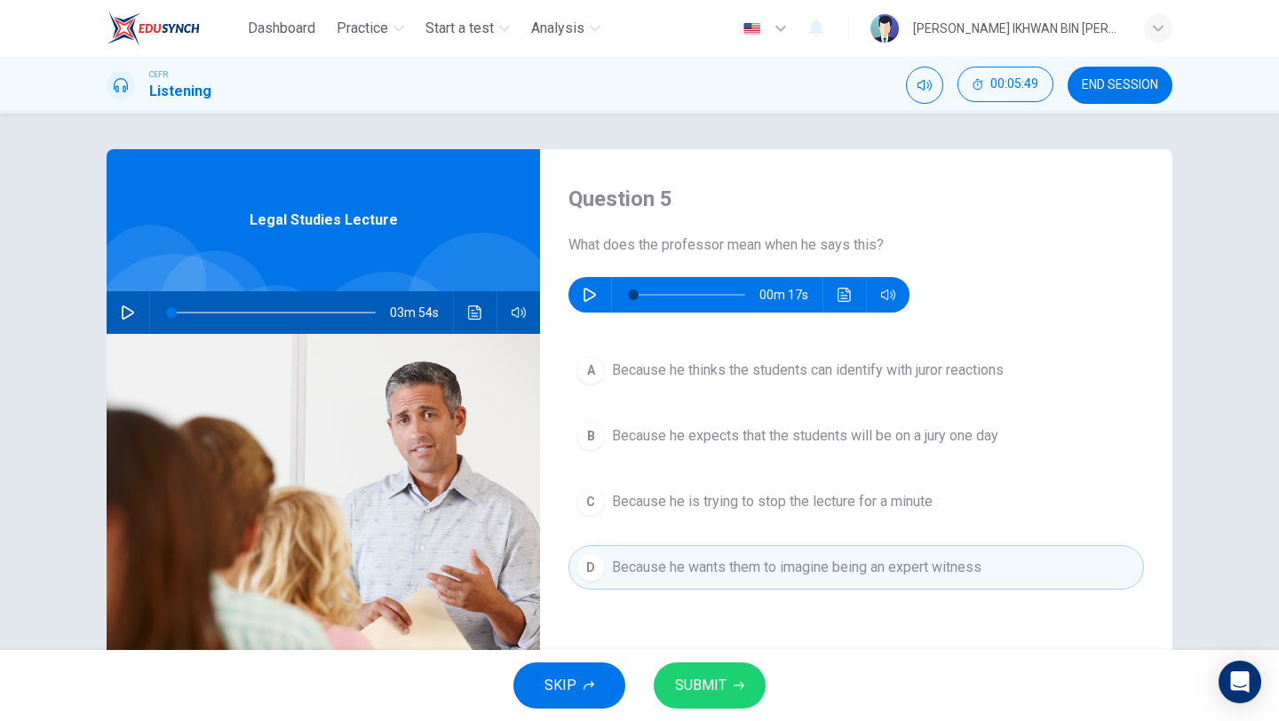
click at [694, 681] on span "SUBMIT" at bounding box center [701, 685] width 52 height 25
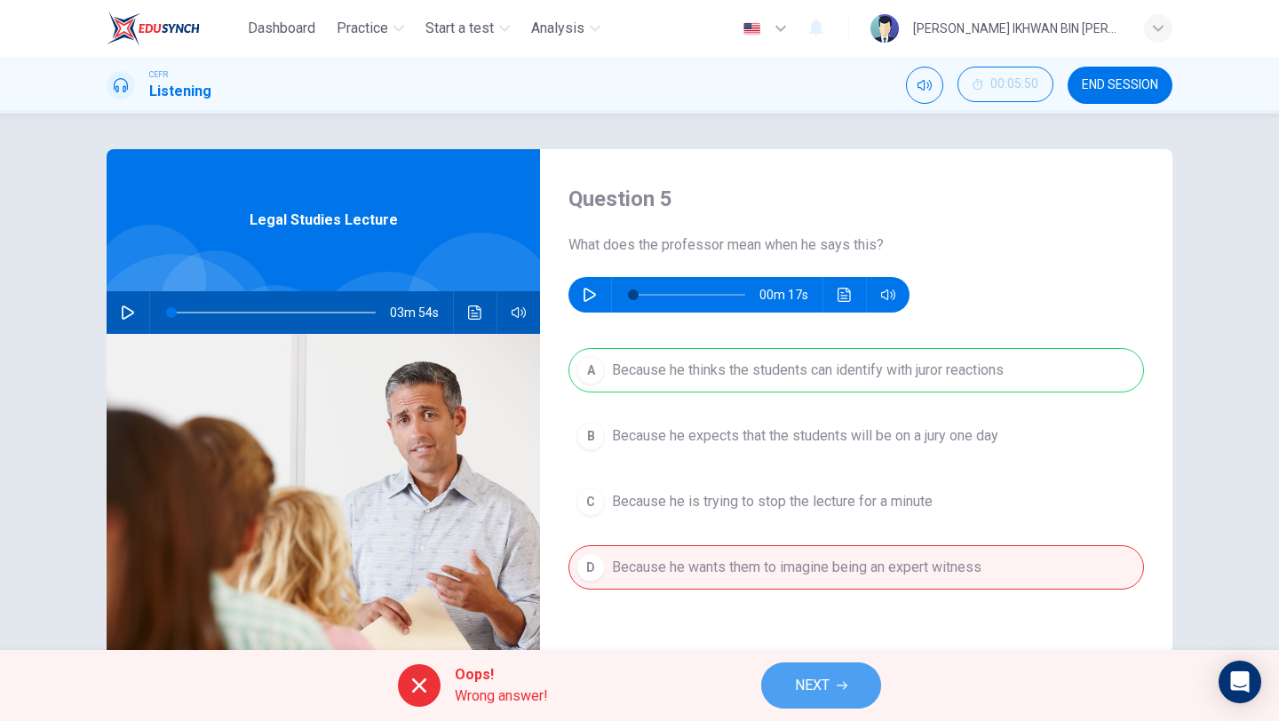
click at [813, 680] on span "NEXT" at bounding box center [812, 685] width 35 height 25
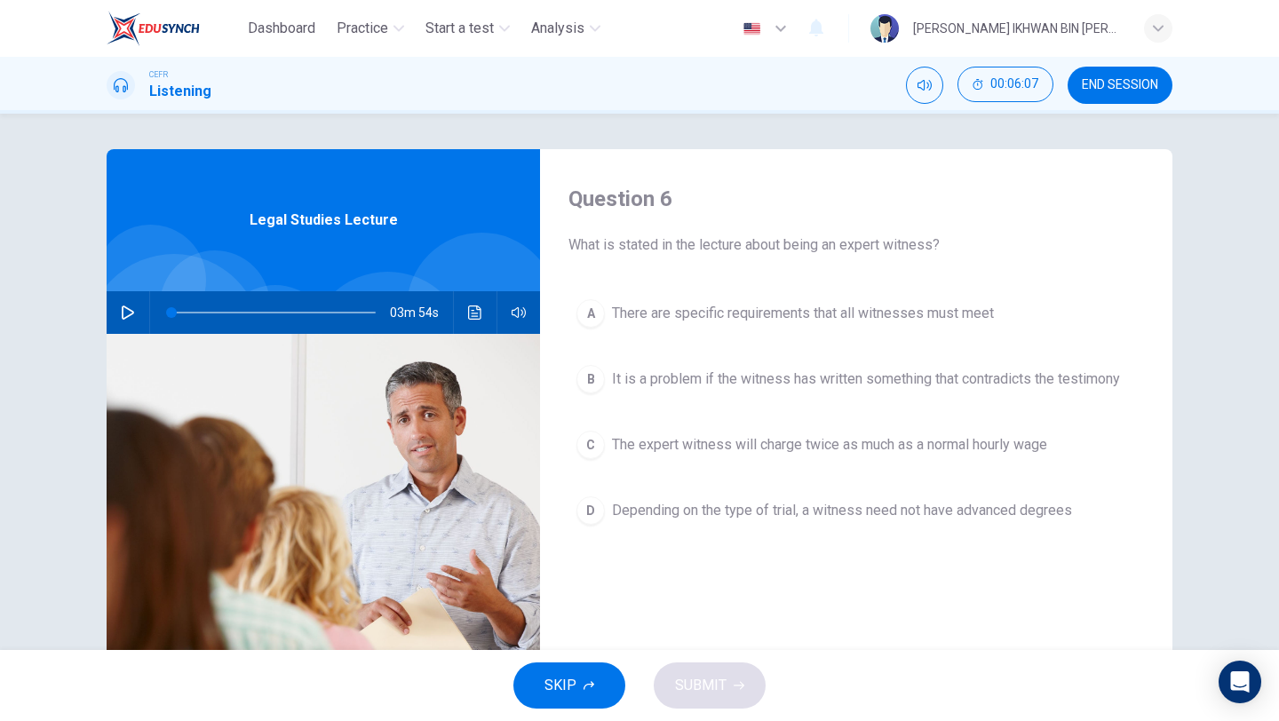
click at [749, 381] on span "It is a problem if the witness has written something that contradicts the testi…" at bounding box center [866, 379] width 508 height 21
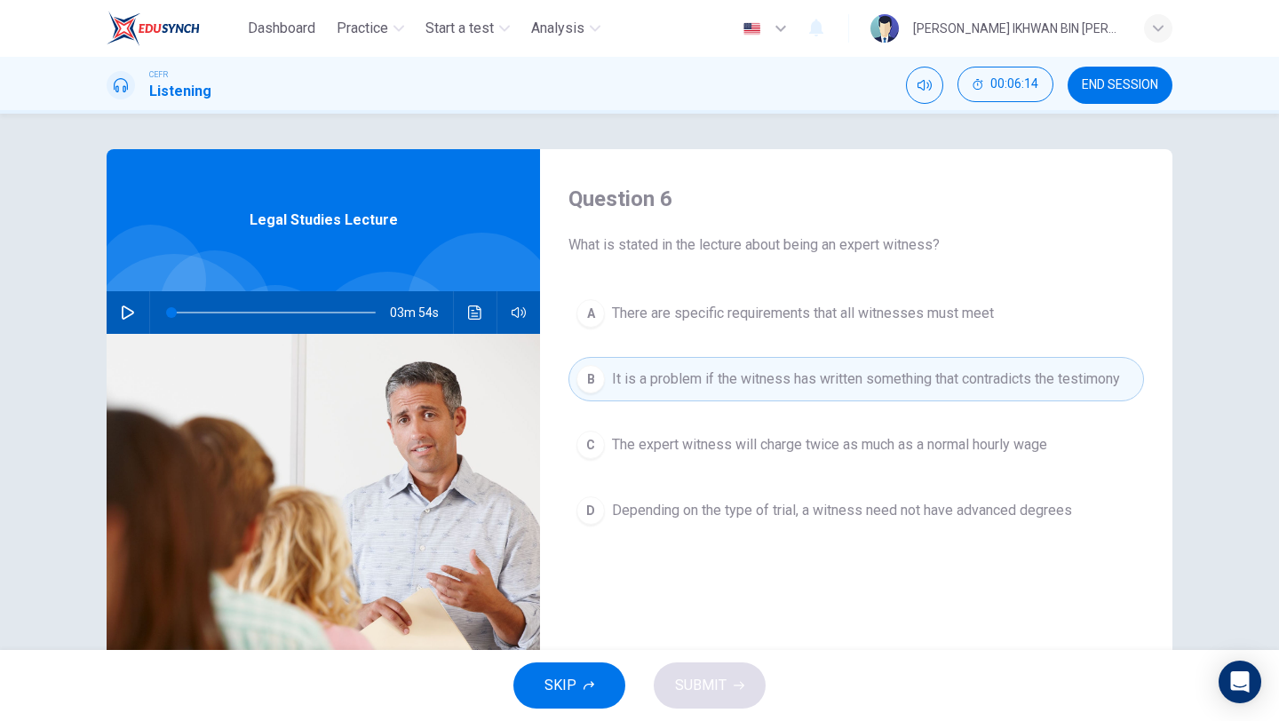
click at [779, 326] on button "A There are specific requirements that all witnesses must meet" at bounding box center [856, 313] width 576 height 44
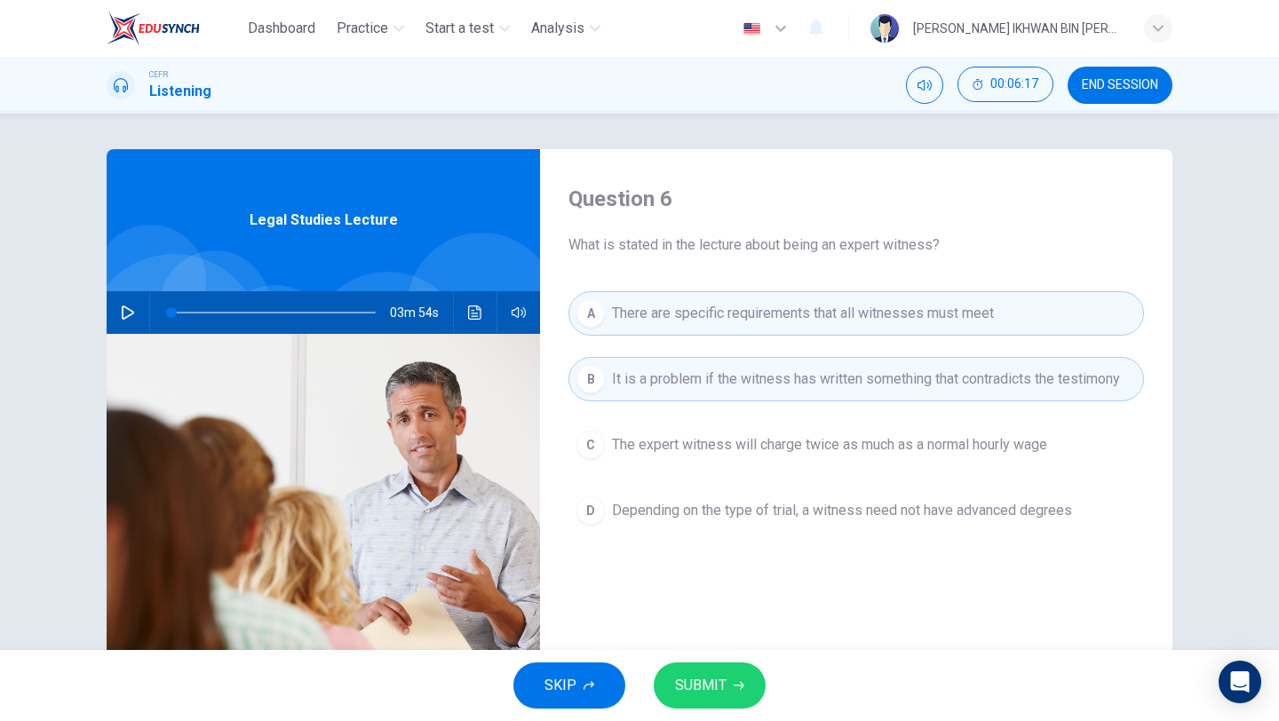
click at [761, 446] on span "The expert witness will charge twice as much as a normal hourly wage" at bounding box center [829, 444] width 435 height 21
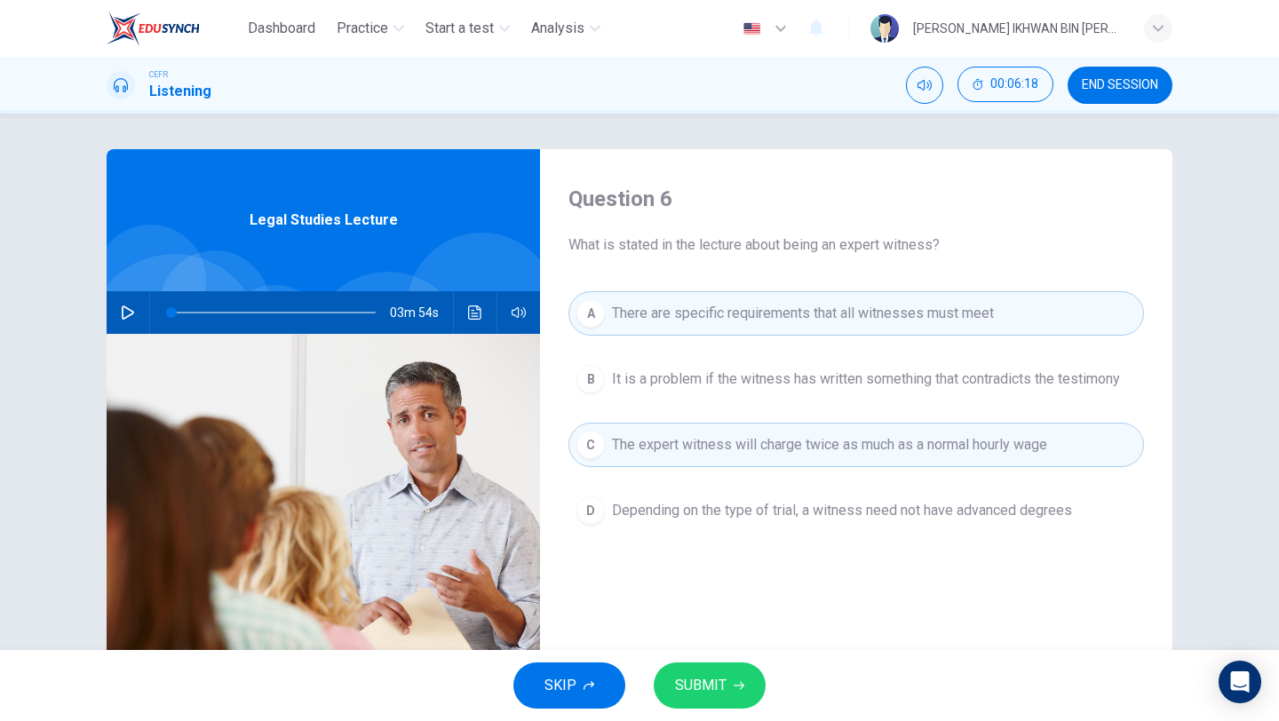
click at [760, 329] on button "A There are specific requirements that all witnesses must meet" at bounding box center [856, 313] width 576 height 44
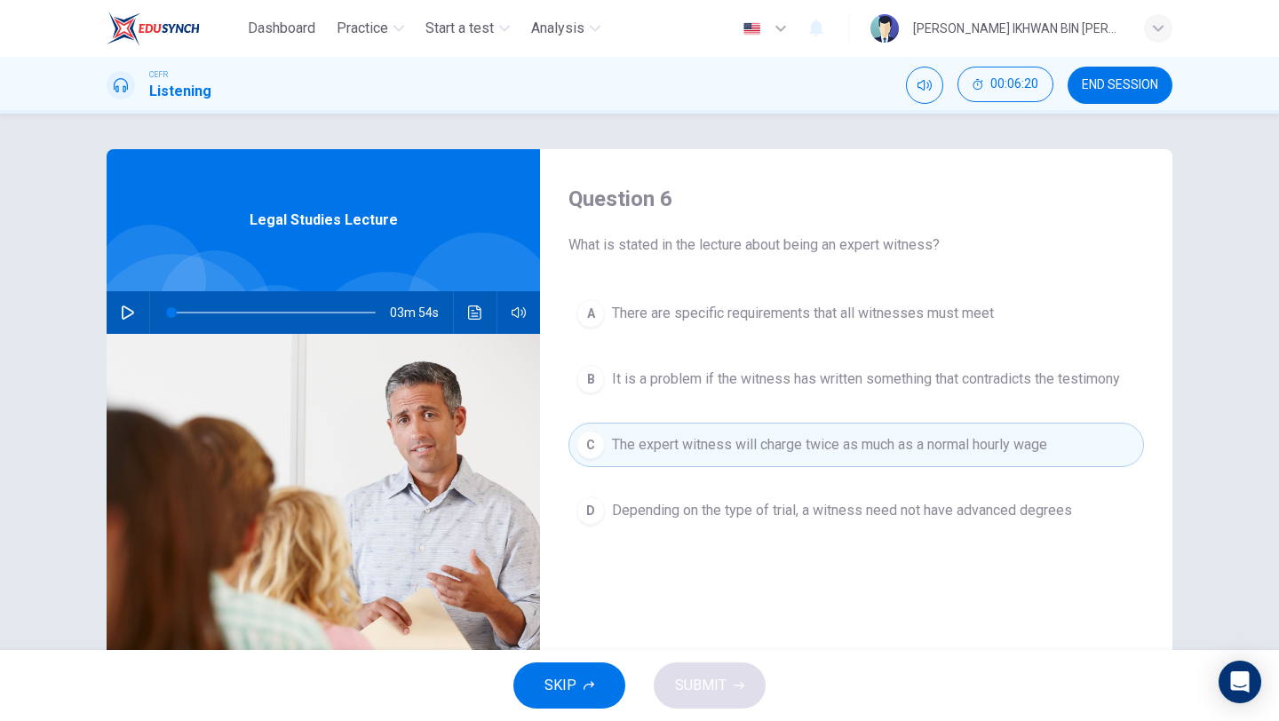
click at [770, 501] on span "Depending on the type of trial, a witness need not have advanced degrees" at bounding box center [842, 510] width 460 height 21
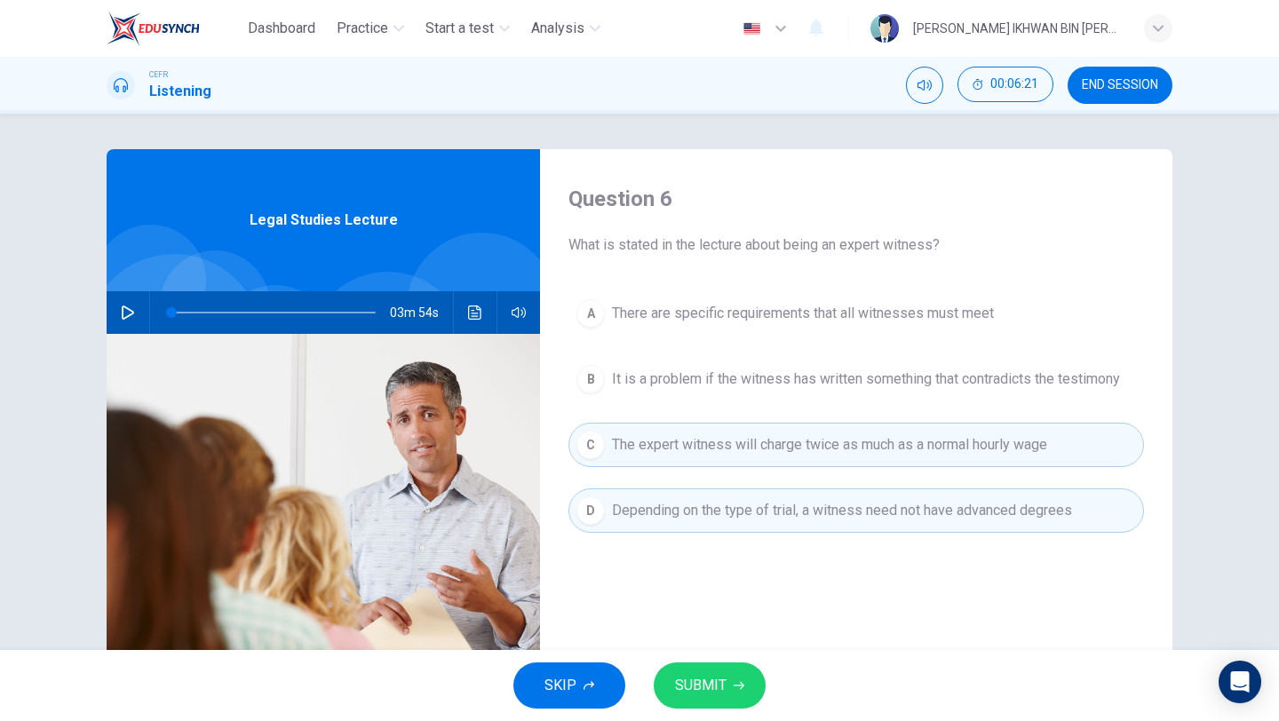
click at [770, 501] on span "Depending on the type of trial, a witness need not have advanced degrees" at bounding box center [842, 510] width 460 height 21
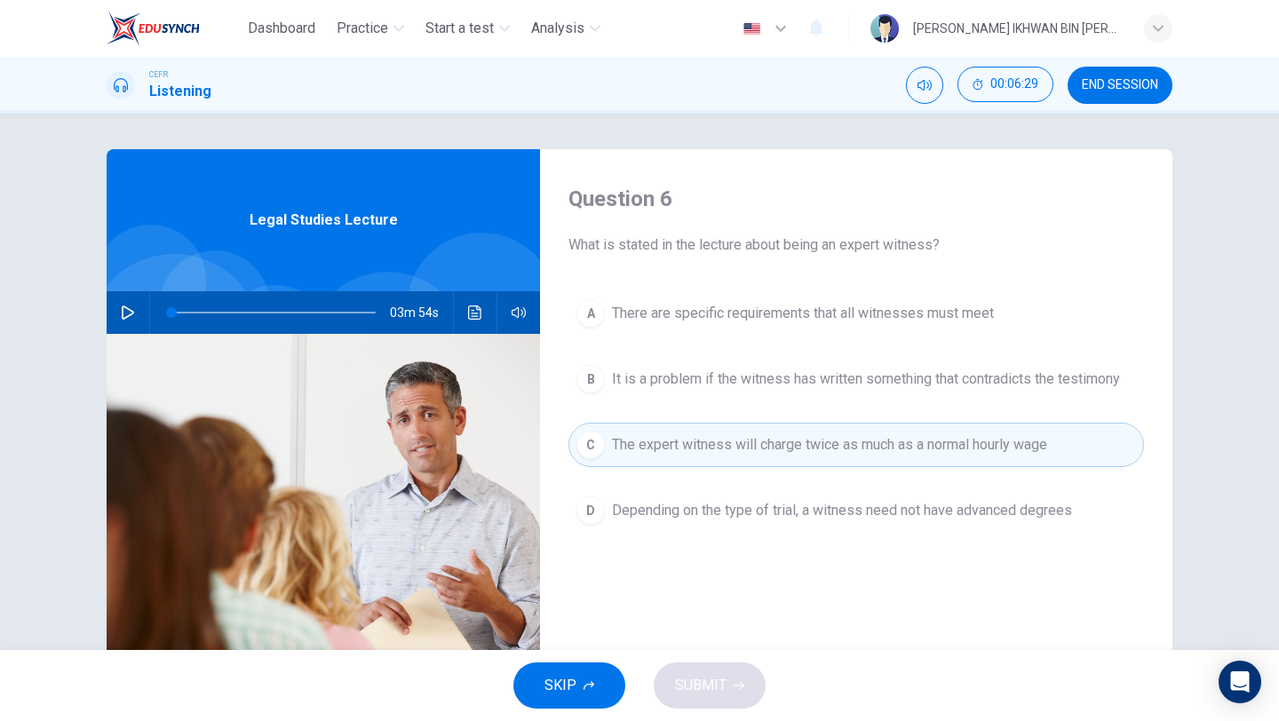
click at [807, 375] on span "It is a problem if the witness has written something that contradicts the testi…" at bounding box center [866, 379] width 508 height 21
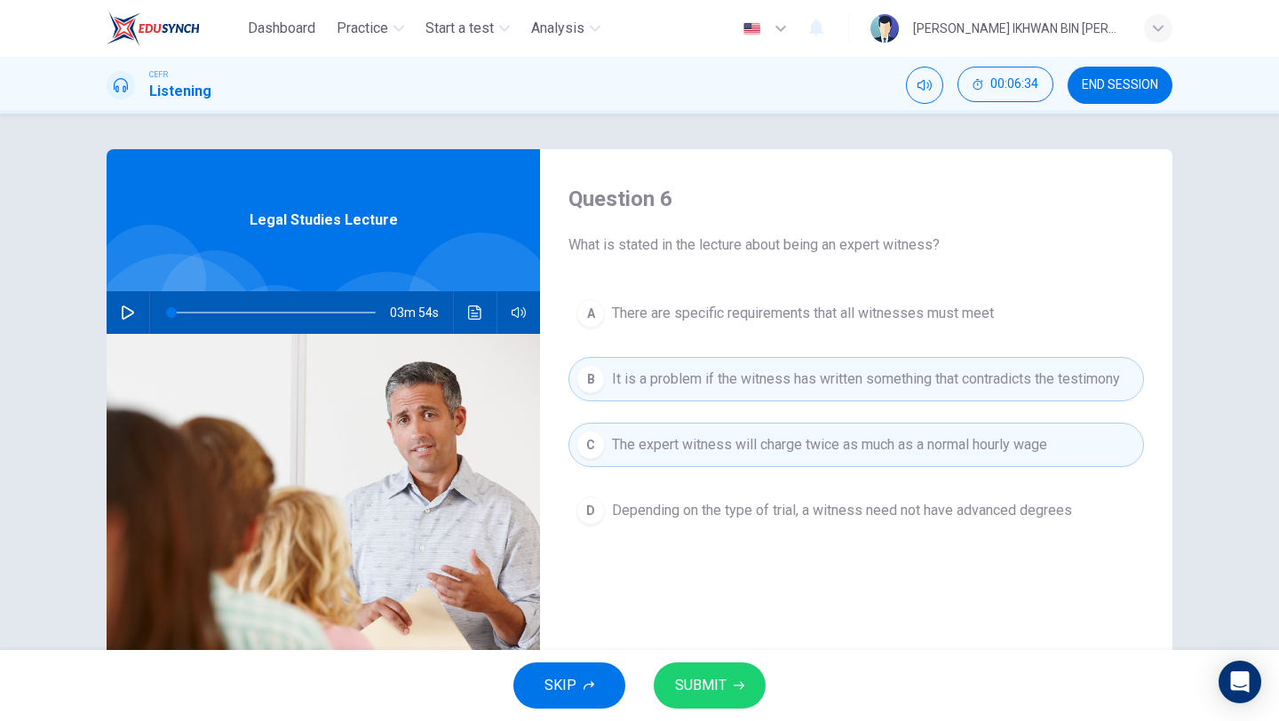
click at [726, 694] on button "SUBMIT" at bounding box center [710, 686] width 112 height 46
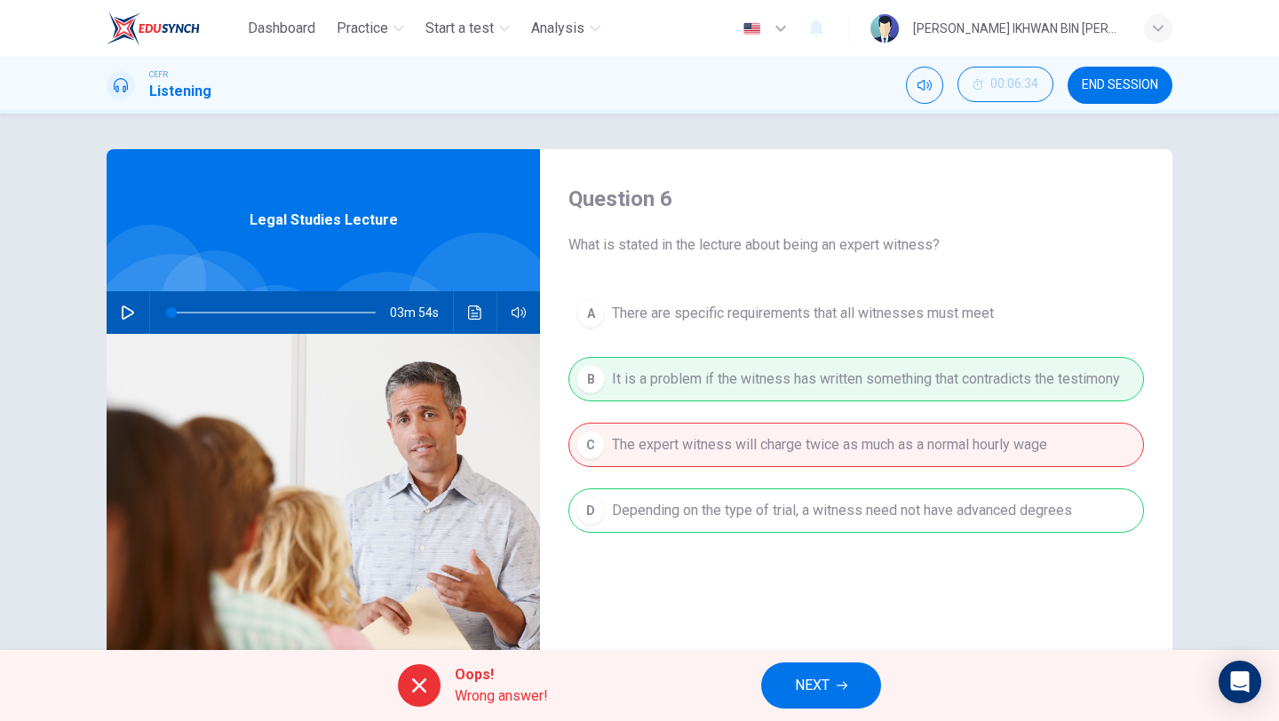
click at [816, 681] on span "NEXT" at bounding box center [812, 685] width 35 height 25
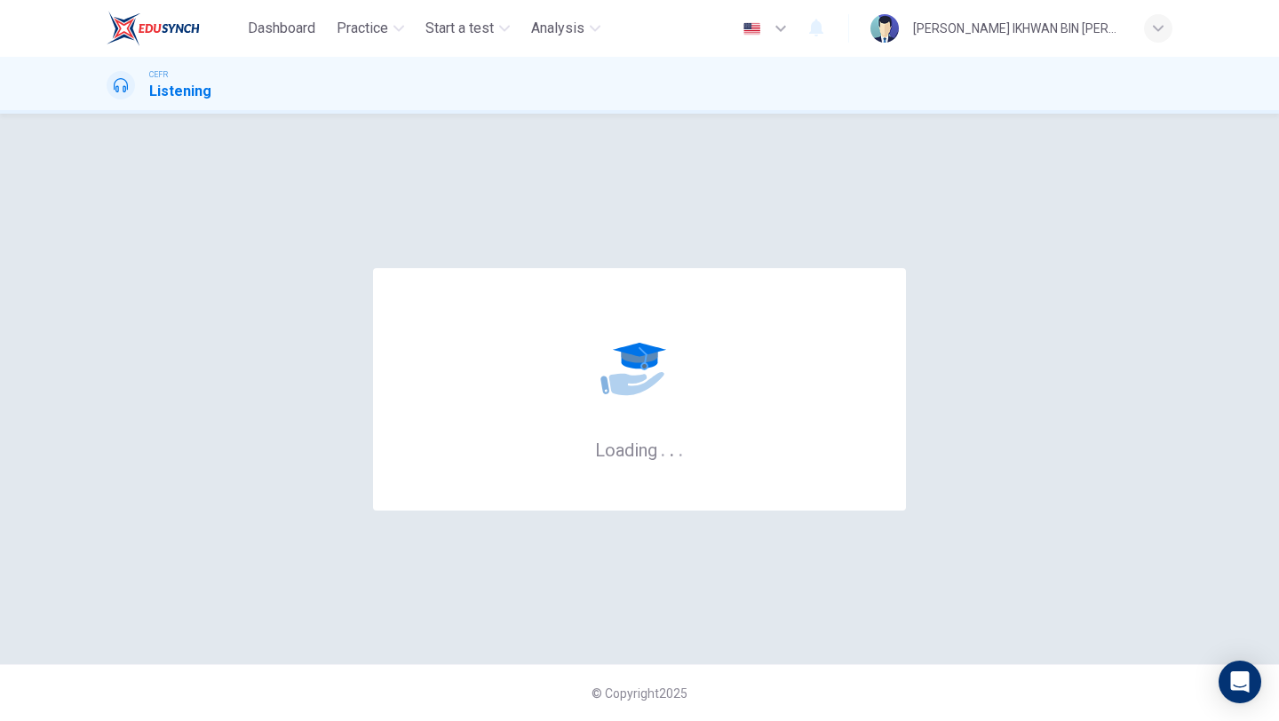
click at [792, 641] on div "Loading . . . © Copyright 2025" at bounding box center [639, 418] width 1279 height 608
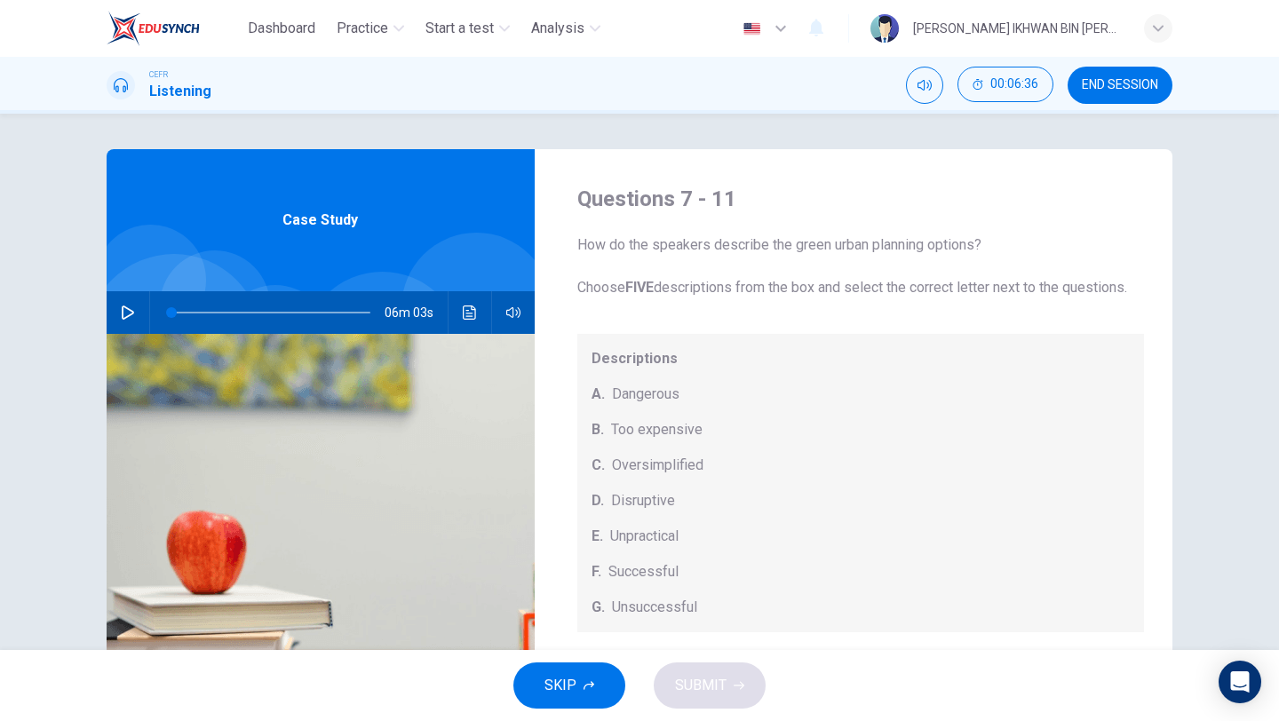
click at [1116, 91] on span "END SESSION" at bounding box center [1120, 85] width 76 height 14
